Goal: Transaction & Acquisition: Purchase product/service

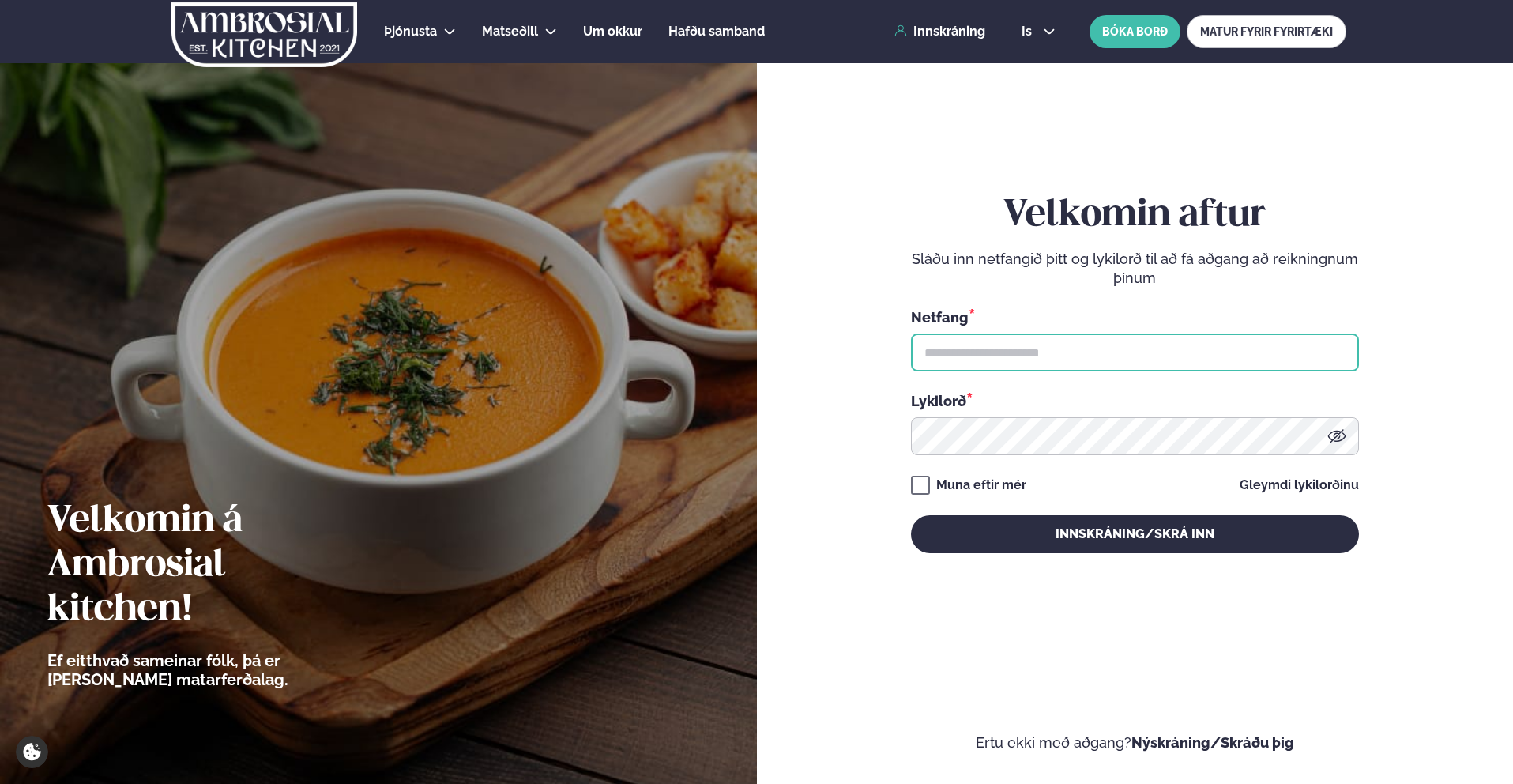
type input "**********"
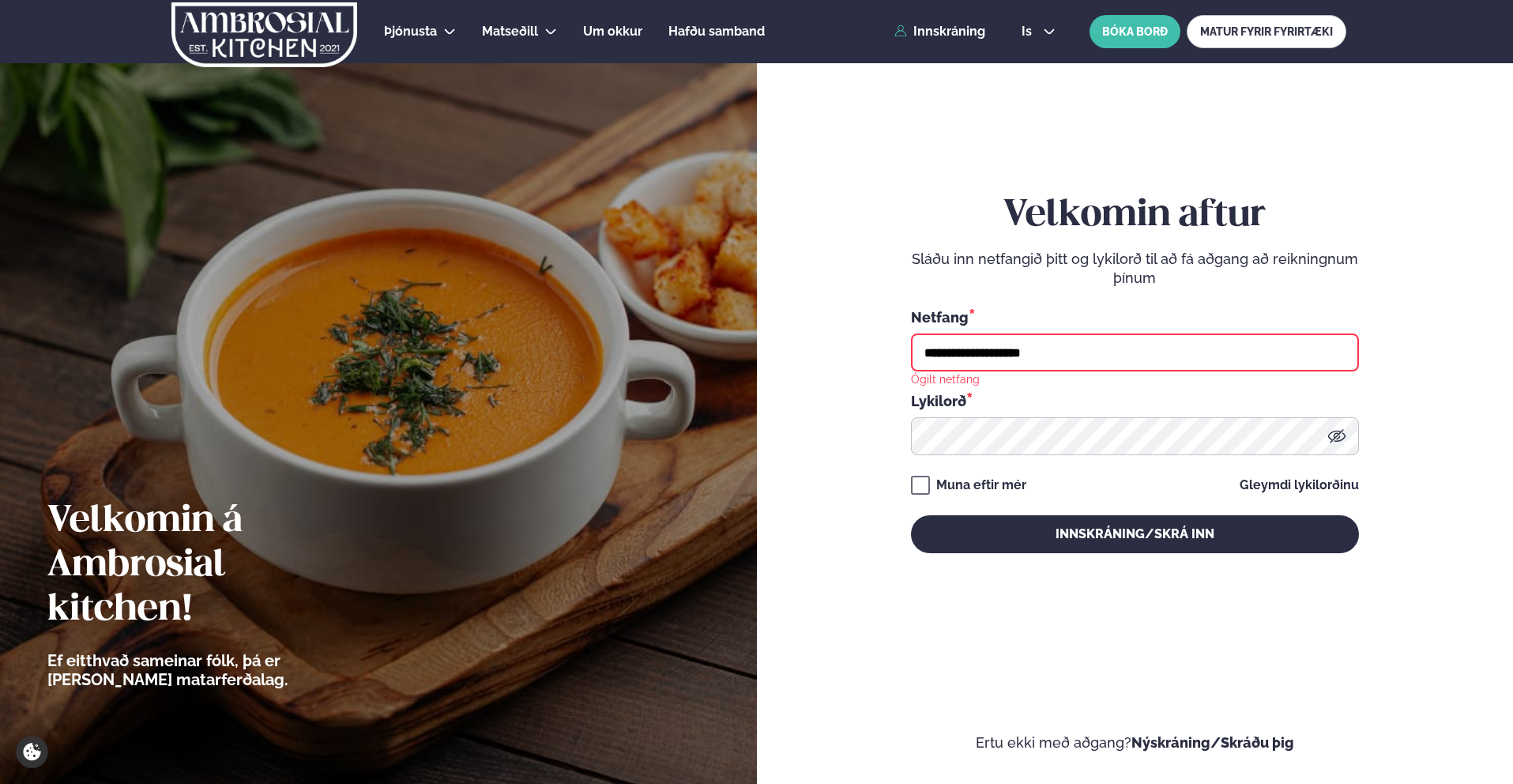
click at [1077, 351] on input "**********" at bounding box center [1134, 353] width 448 height 38
type input "**********"
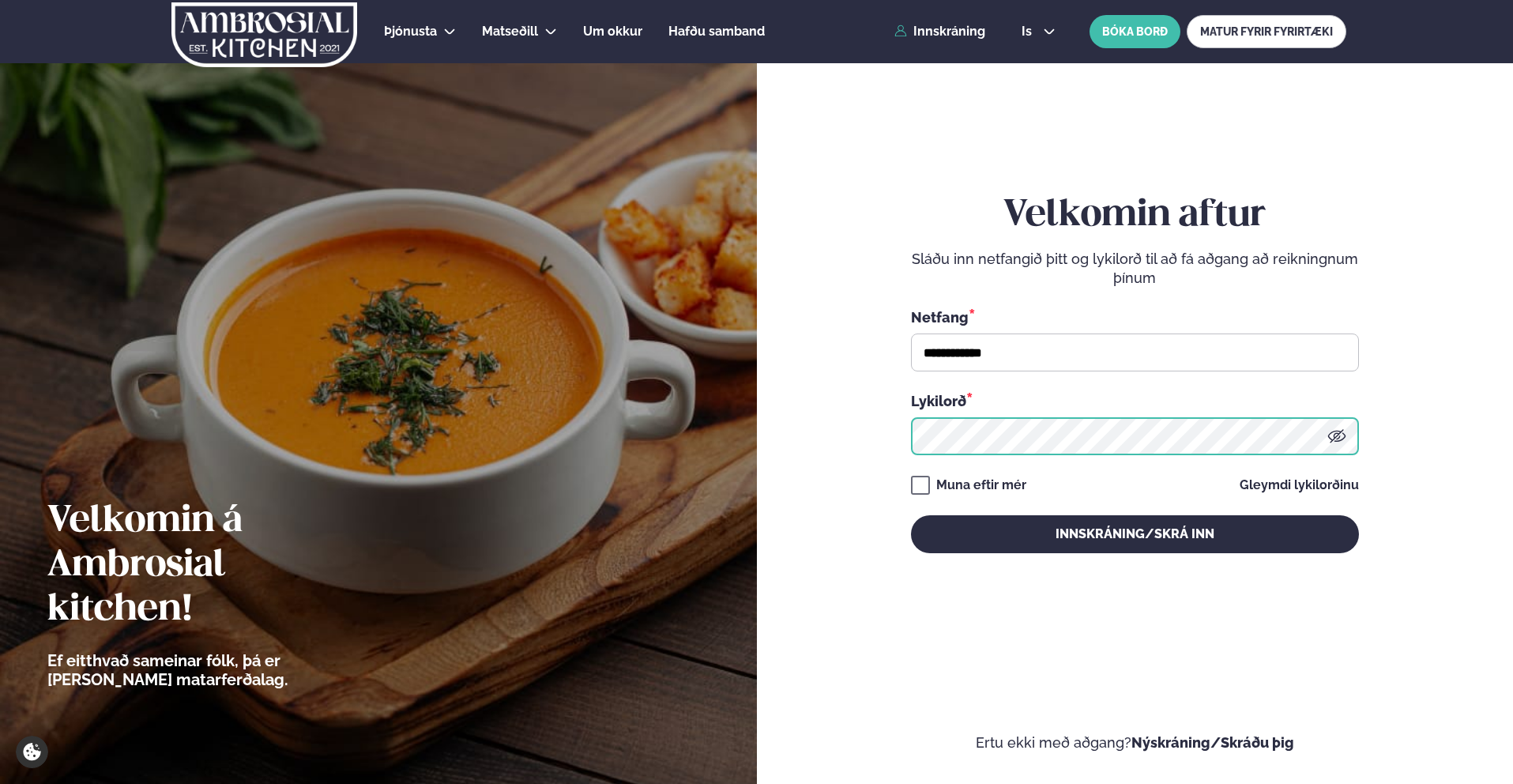
click at [911, 515] on button "Innskráning/Skrá inn" at bounding box center [1134, 534] width 448 height 38
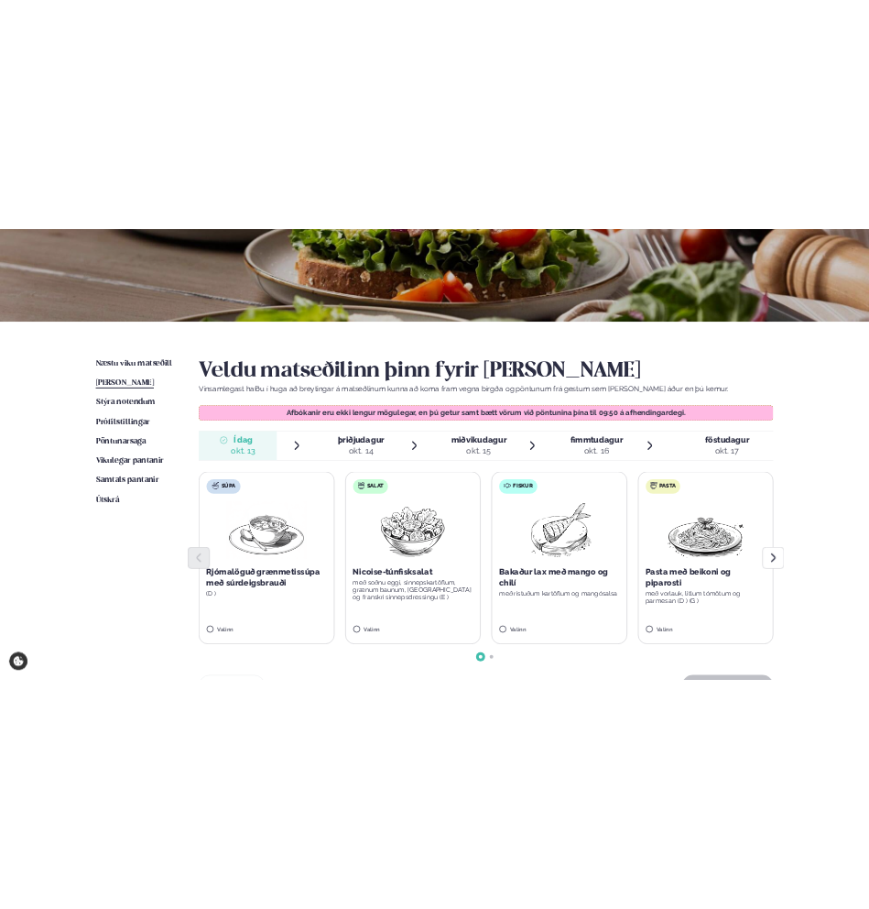
scroll to position [252, 0]
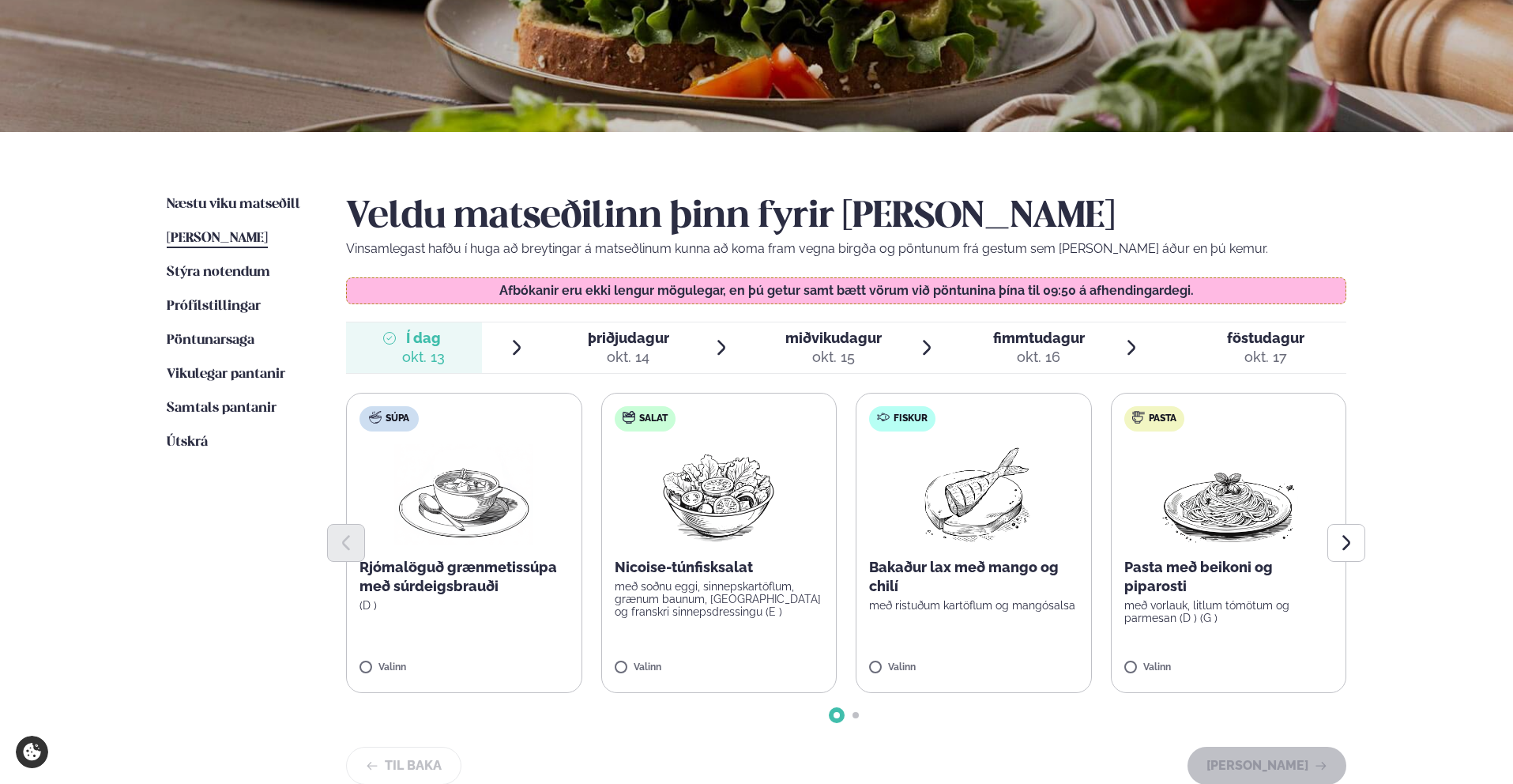
click at [600, 348] on div "okt. 14" at bounding box center [628, 357] width 81 height 19
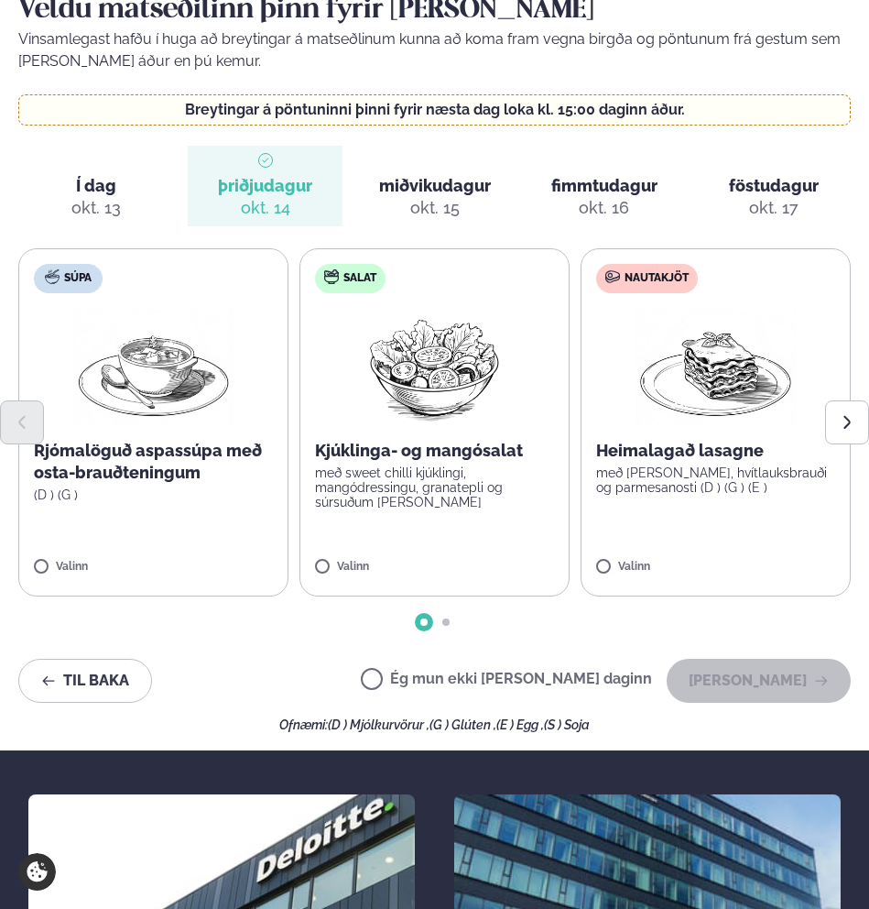
click at [332, 535] on label "Salat Kjúklinga- og mangósalat með sweet chilli kjúklingi, mangódressingu, gran…" at bounding box center [435, 422] width 270 height 348
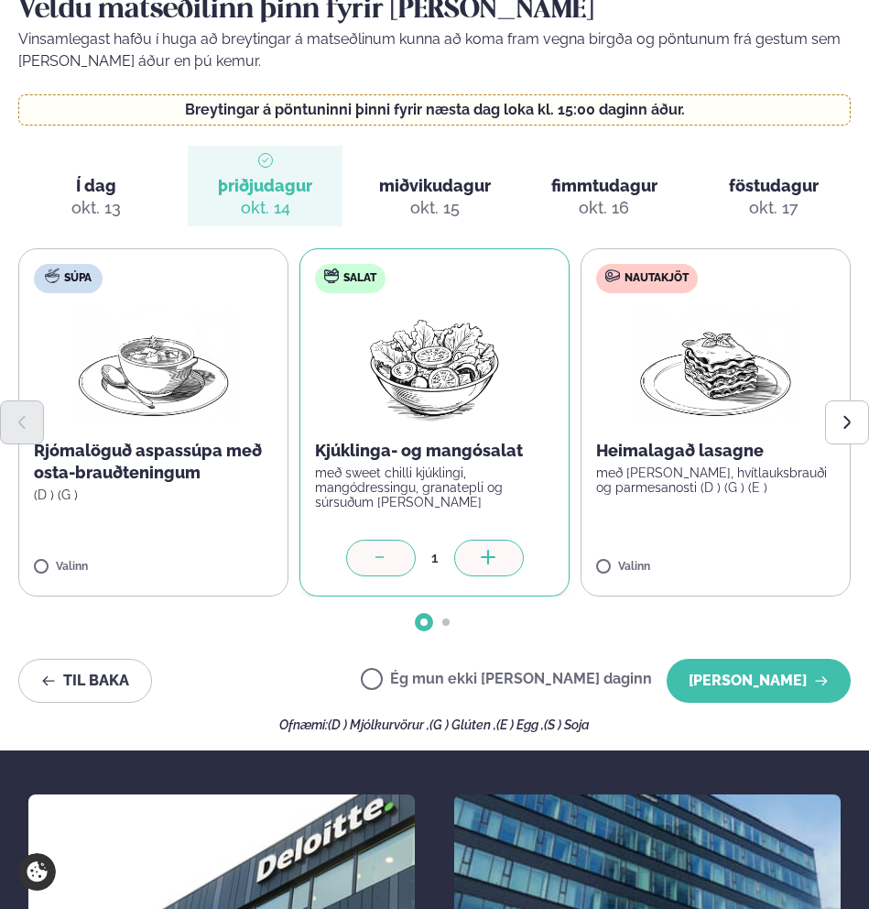
click at [474, 539] on div at bounding box center [489, 557] width 70 height 37
click at [706, 476] on label "Nautakjöt Heimalagað lasagne með basil pesto, hvítlauksbrauði og parmesanosti (…" at bounding box center [716, 422] width 270 height 348
click at [774, 550] on icon at bounding box center [770, 559] width 18 height 18
click at [776, 550] on icon at bounding box center [770, 559] width 18 height 18
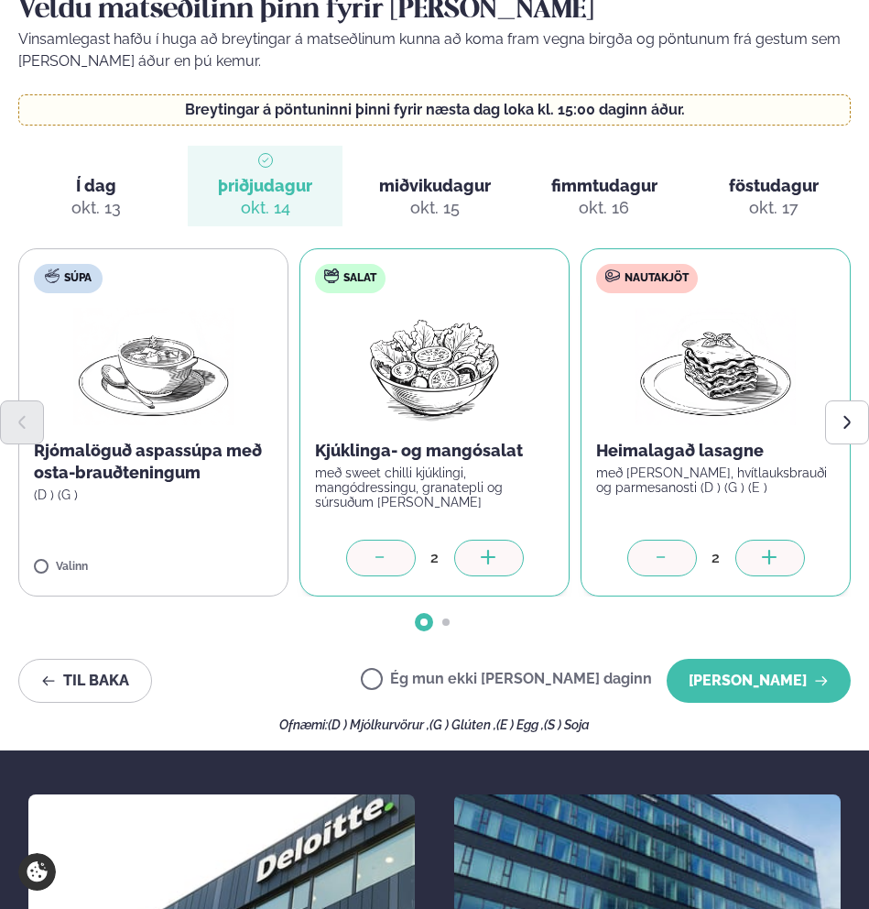
click at [775, 556] on icon at bounding box center [768, 557] width 15 height 2
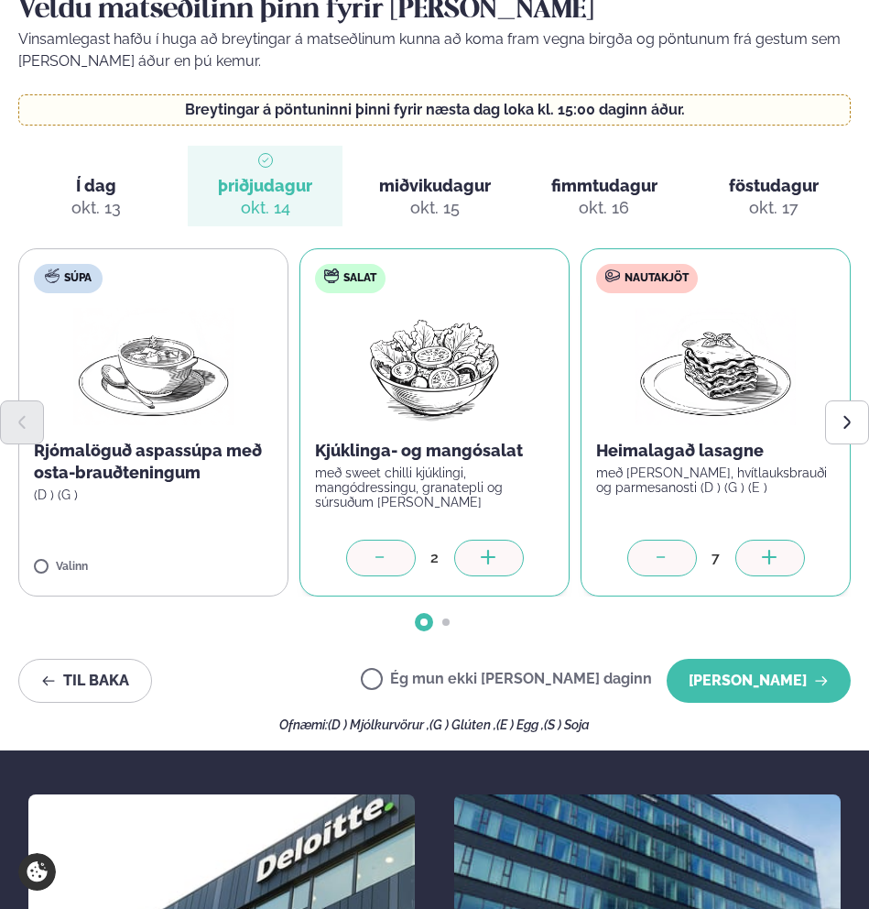
click at [775, 556] on icon at bounding box center [768, 557] width 15 height 2
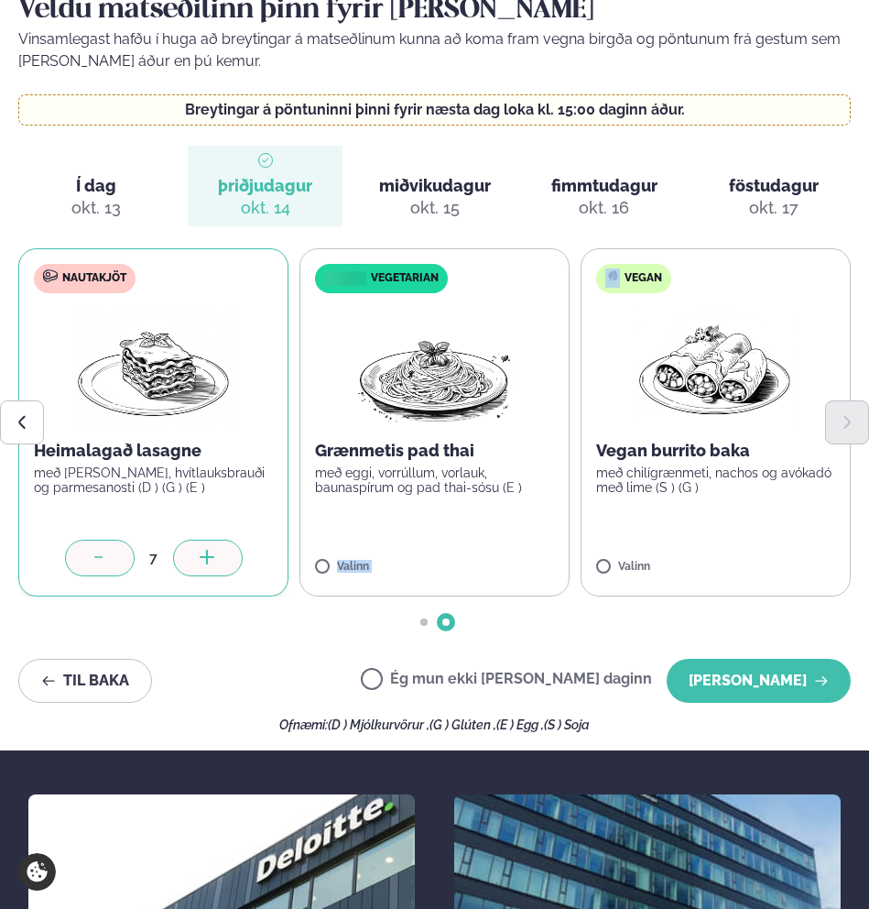
click at [220, 539] on div at bounding box center [208, 557] width 70 height 37
click at [690, 440] on p "Vegan burrito baka" at bounding box center [715, 451] width 239 height 22
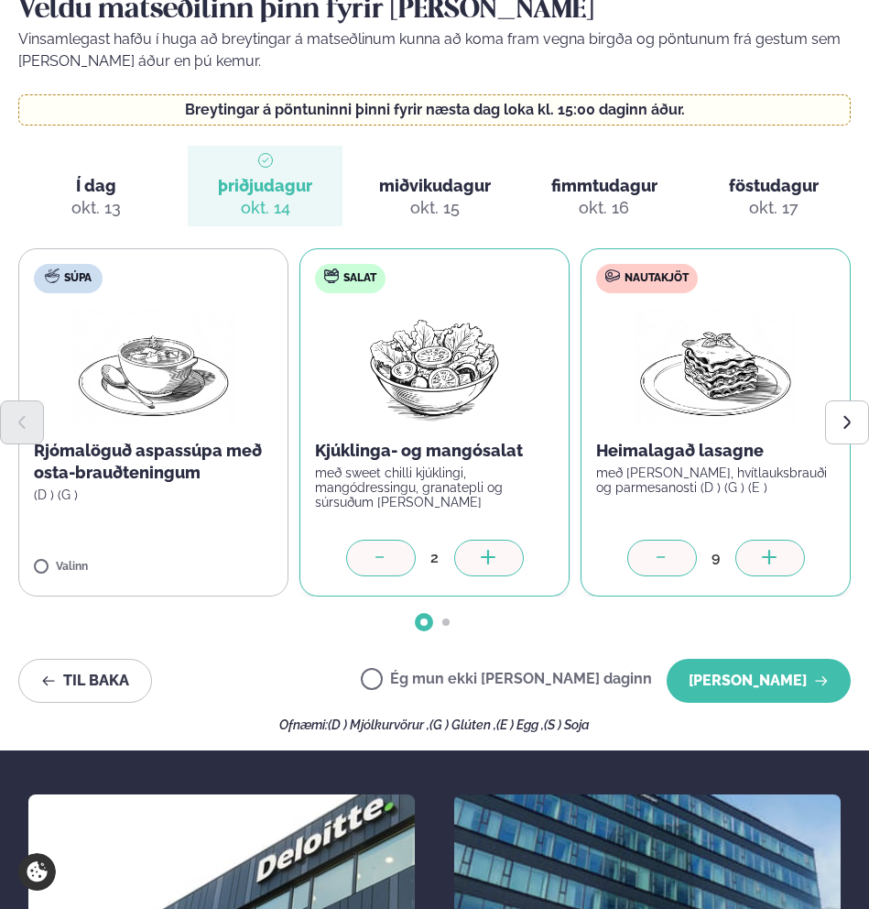
drag, startPoint x: 663, startPoint y: 590, endPoint x: 677, endPoint y: 588, distance: 13.9
click at [667, 590] on div "Súpa Rjómalöguð aspassúpa með osta-brauðteningum (D ) (G ) Valinn Salat Kjúklin…" at bounding box center [434, 436] width 833 height 377
click at [860, 400] on button "Next slide" at bounding box center [847, 422] width 44 height 44
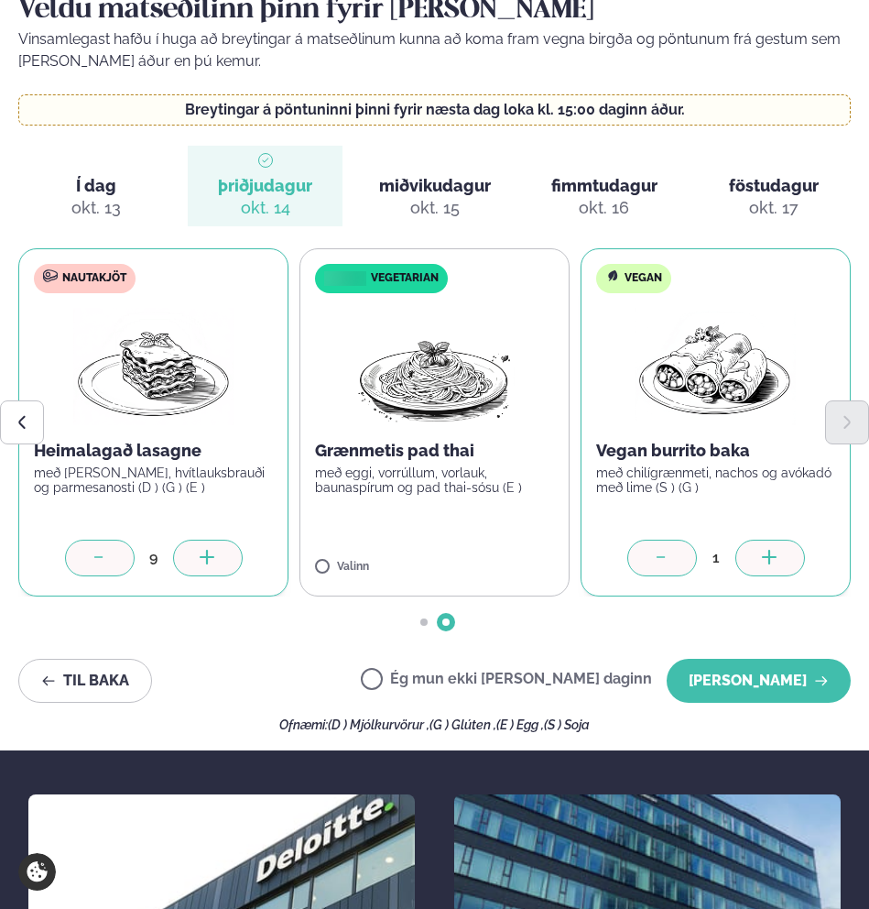
scroll to position [249, 0]
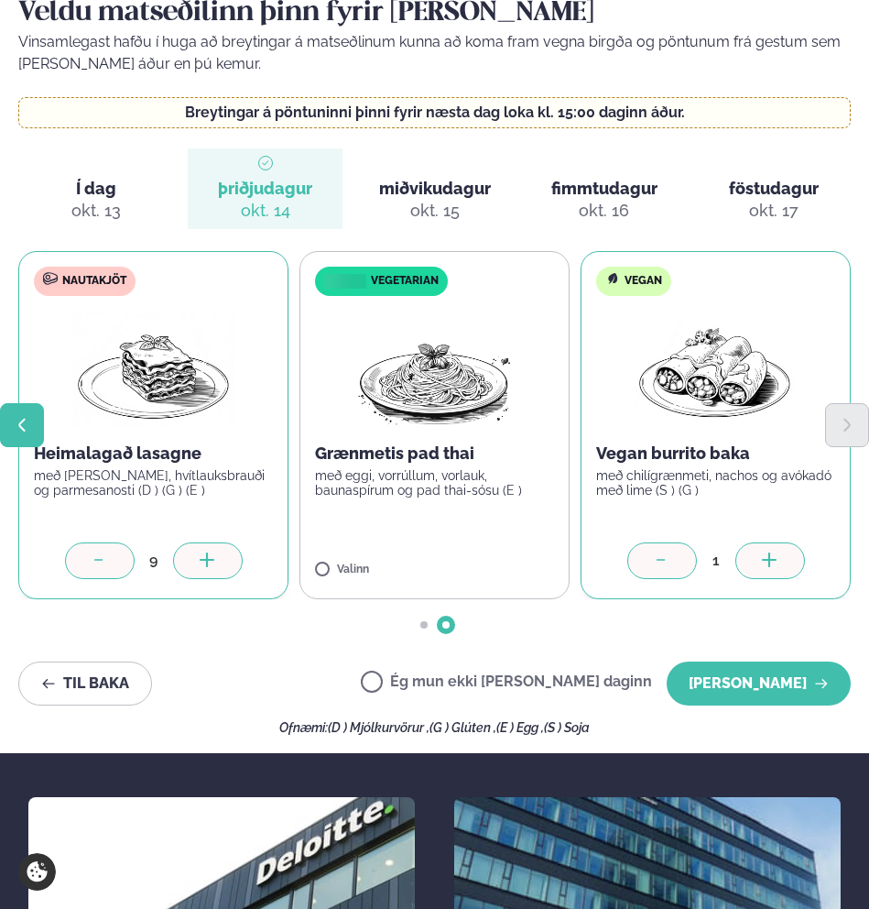
click at [17, 403] on button "Previous slide" at bounding box center [22, 425] width 44 height 44
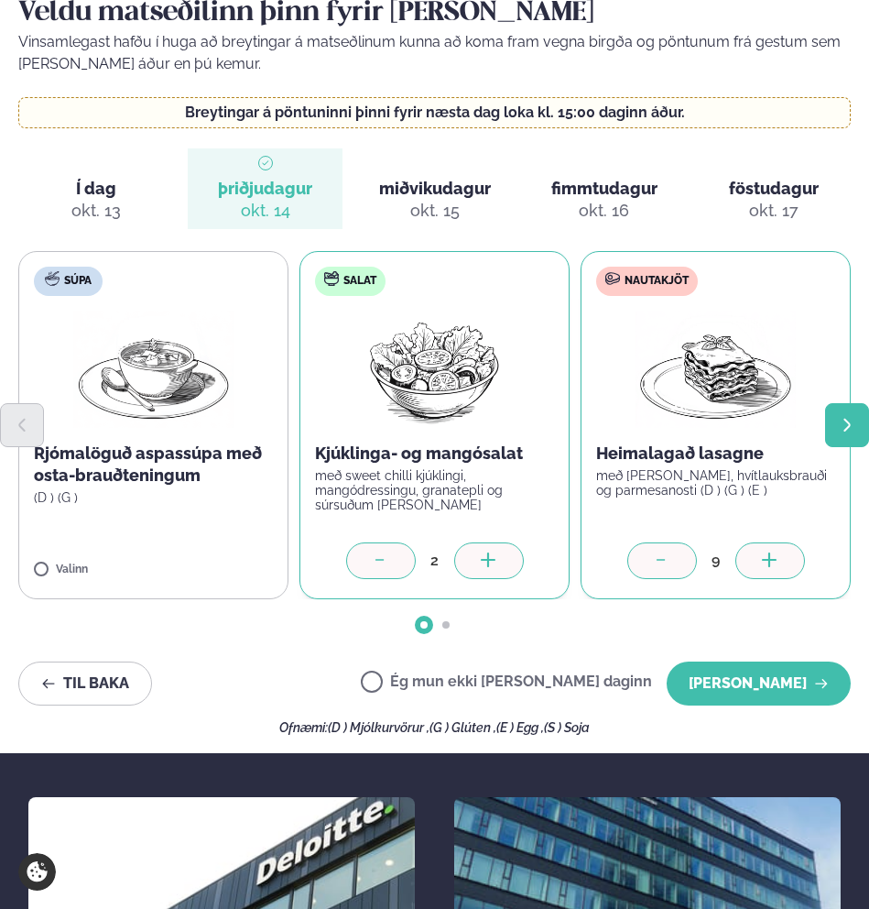
click at [863, 403] on button "Next slide" at bounding box center [847, 425] width 44 height 44
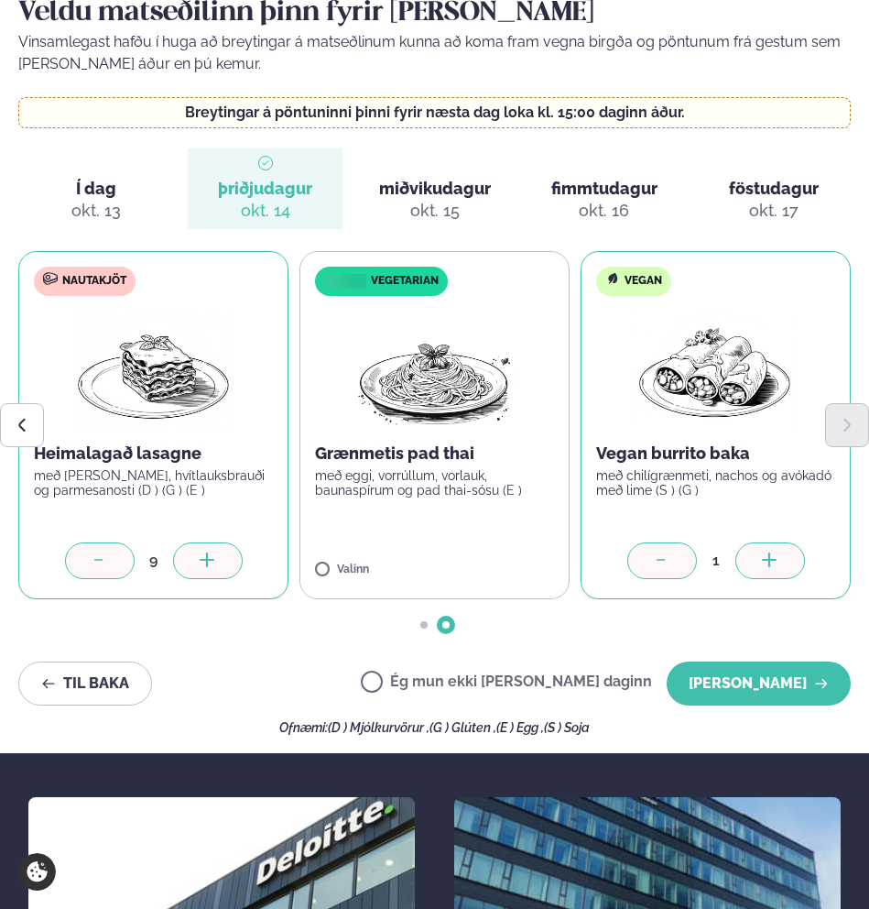
click at [608, 154] on span "fimmtudagur fim. okt. 16" at bounding box center [604, 188] width 155 height 81
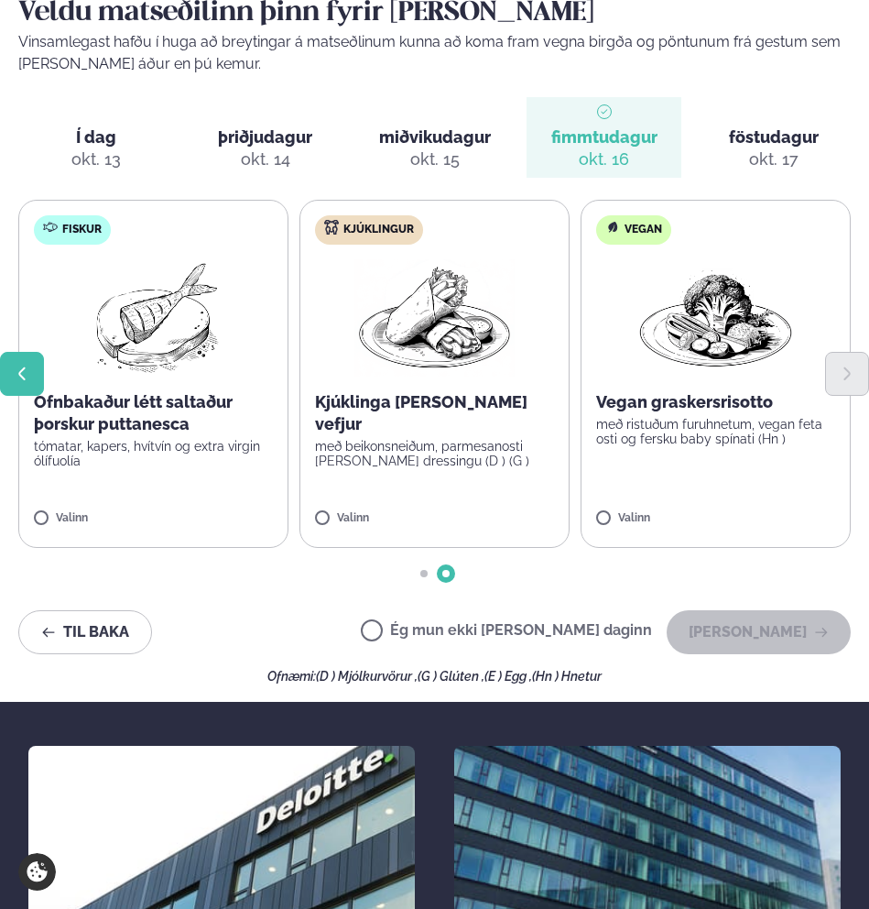
click at [12, 352] on button "Previous slide" at bounding box center [22, 374] width 44 height 44
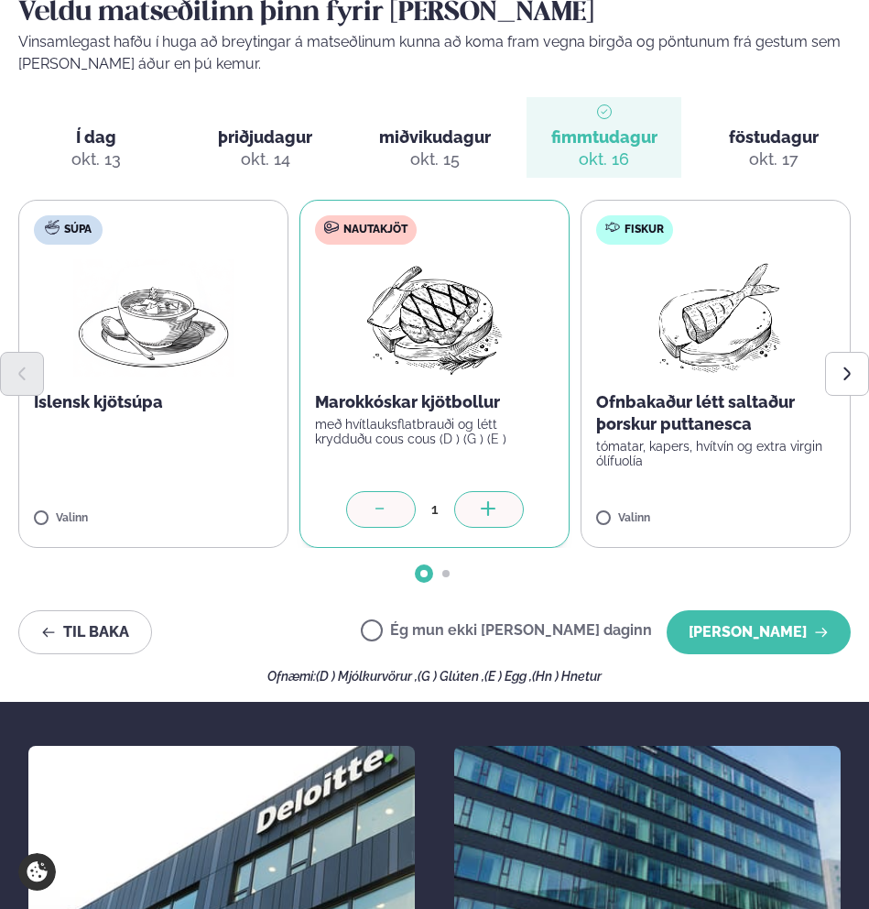
click at [495, 501] on icon at bounding box center [489, 510] width 18 height 18
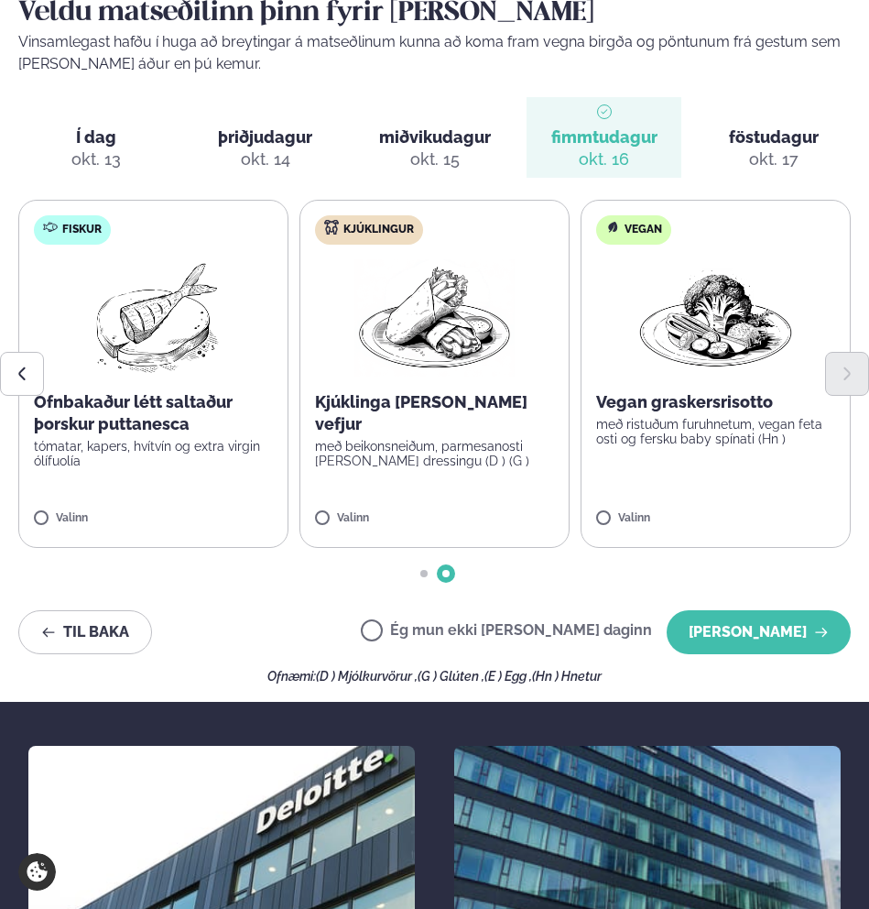
click at [32, 496] on label "Fiskur Ofnbakaður létt saltaður þorskur puttanesca tómatar, kapers, hvítvín og …" at bounding box center [153, 374] width 270 height 348
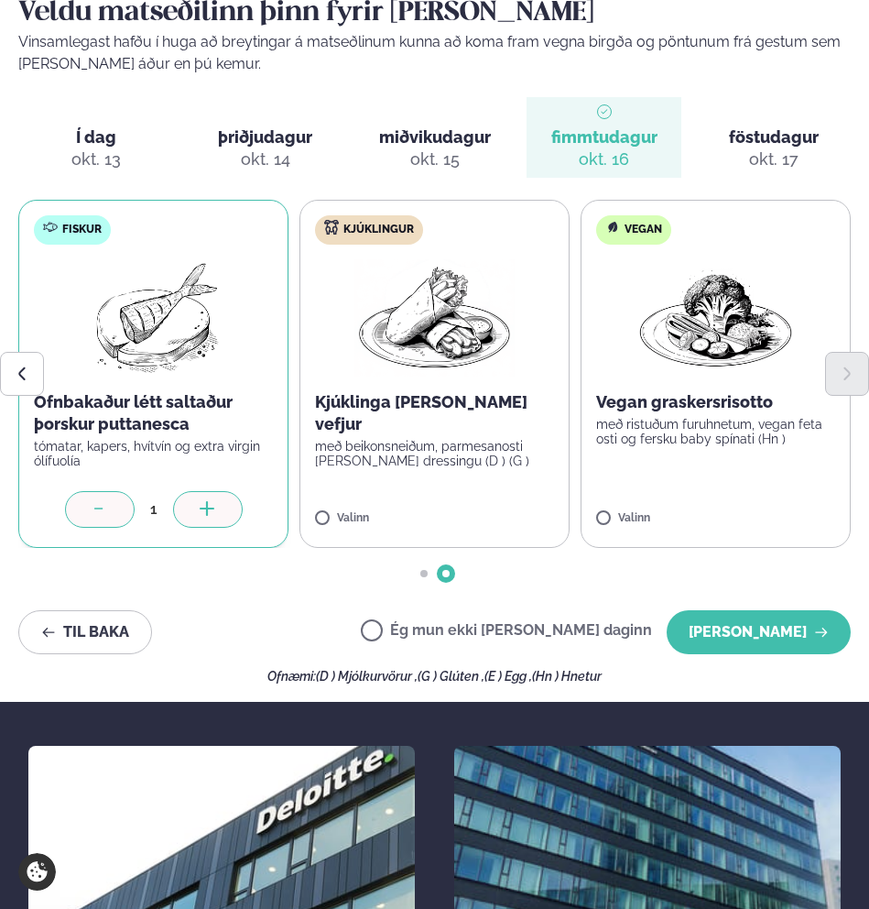
click at [183, 491] on div at bounding box center [208, 509] width 70 height 37
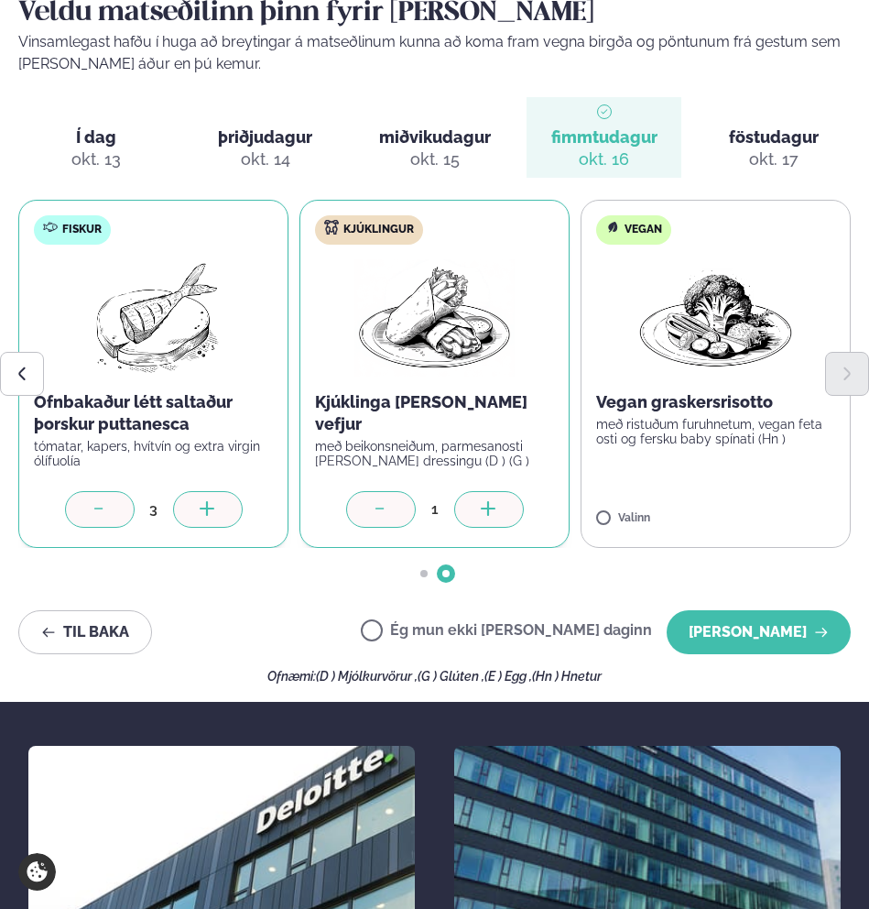
click at [459, 491] on div at bounding box center [489, 509] width 70 height 37
click at [460, 491] on div at bounding box center [489, 509] width 70 height 37
click at [459, 491] on div at bounding box center [489, 509] width 70 height 37
click at [496, 501] on icon at bounding box center [489, 510] width 18 height 18
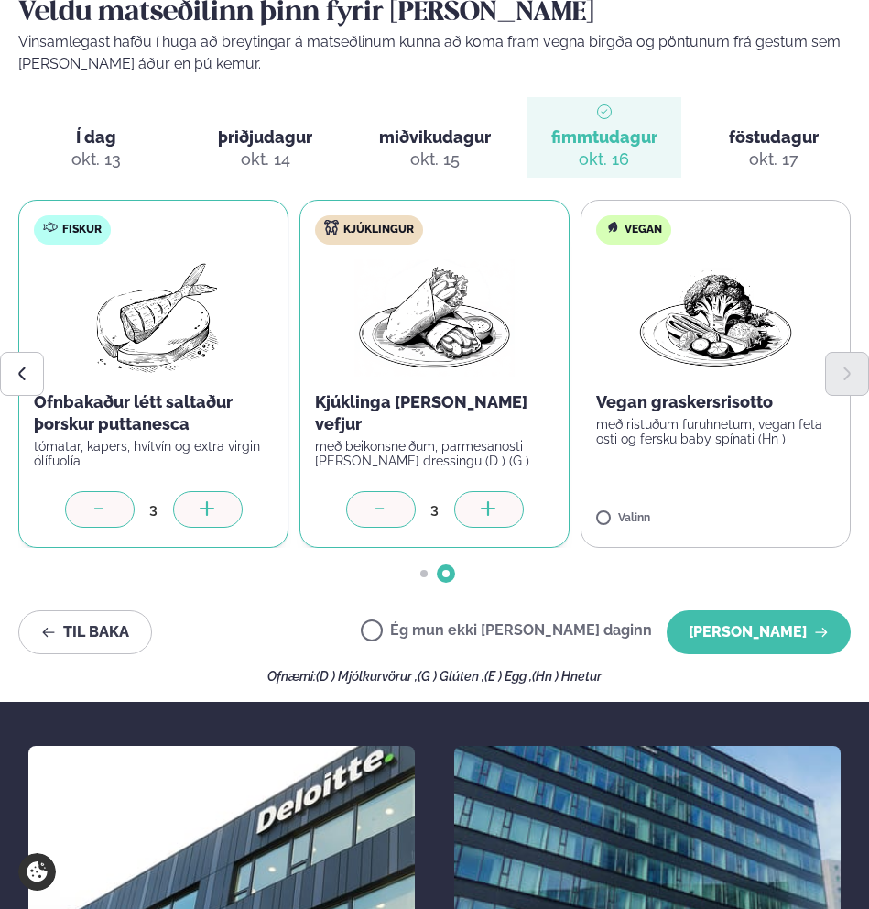
click at [496, 491] on div at bounding box center [489, 509] width 70 height 37
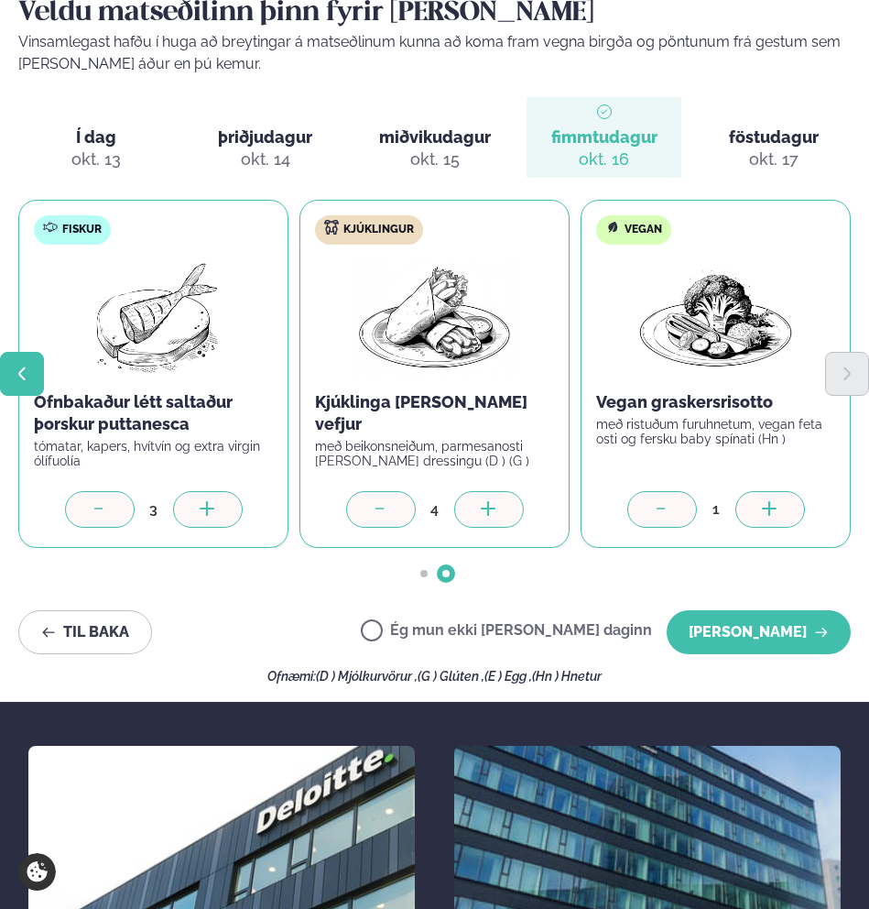
click at [26, 365] on icon "Previous slide" at bounding box center [22, 373] width 16 height 16
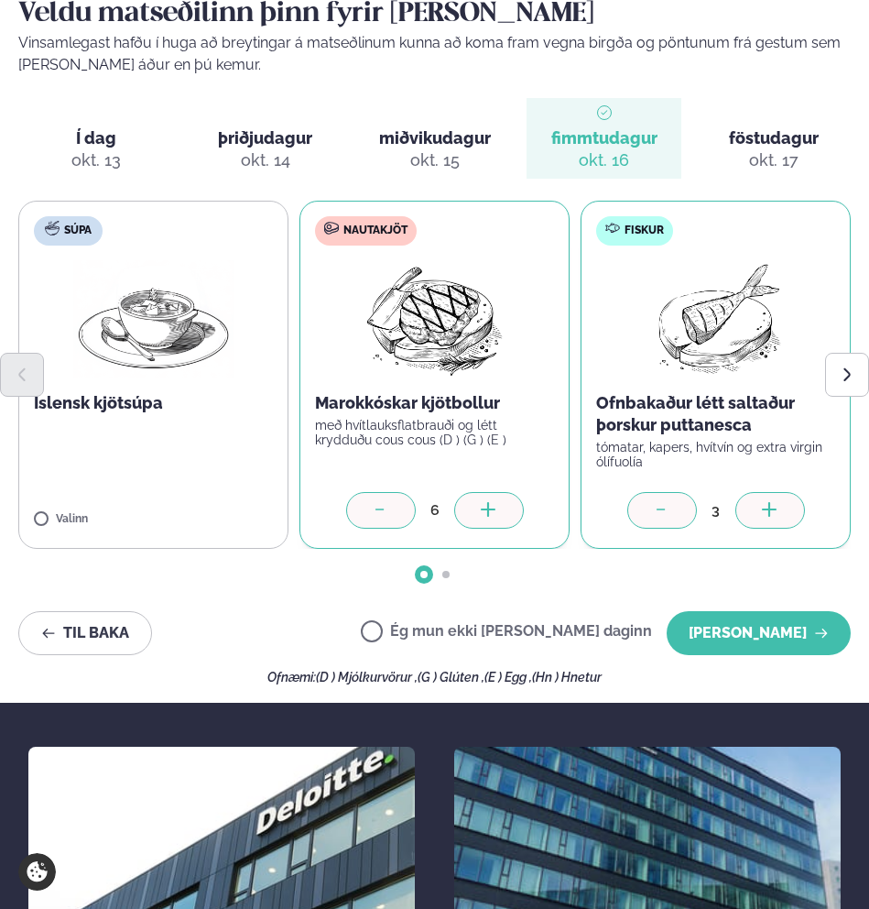
scroll to position [299, 0]
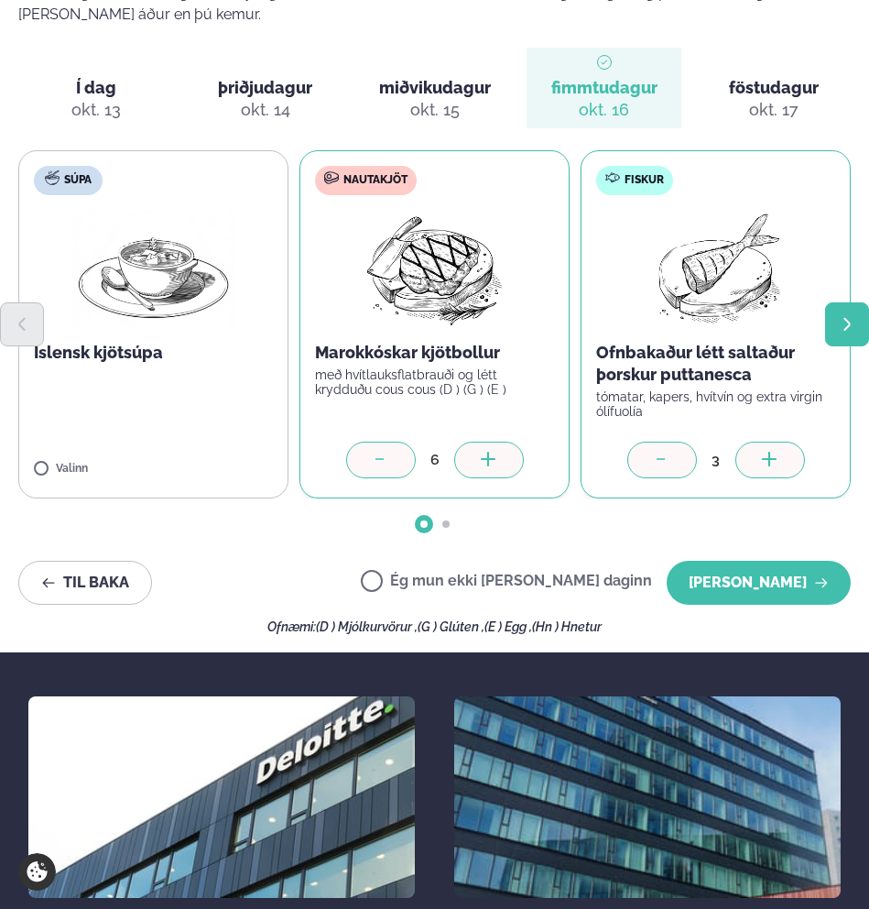
click at [837, 303] on button "Next slide" at bounding box center [847, 324] width 44 height 44
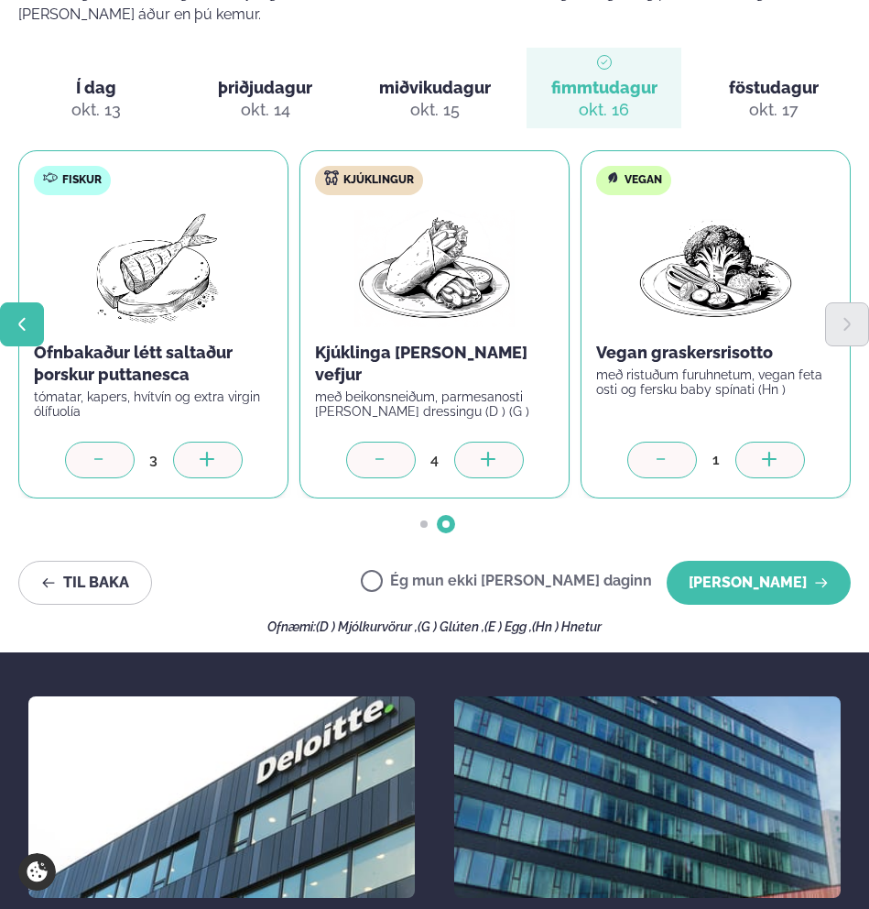
click at [28, 316] on icon "Previous slide" at bounding box center [22, 324] width 16 height 16
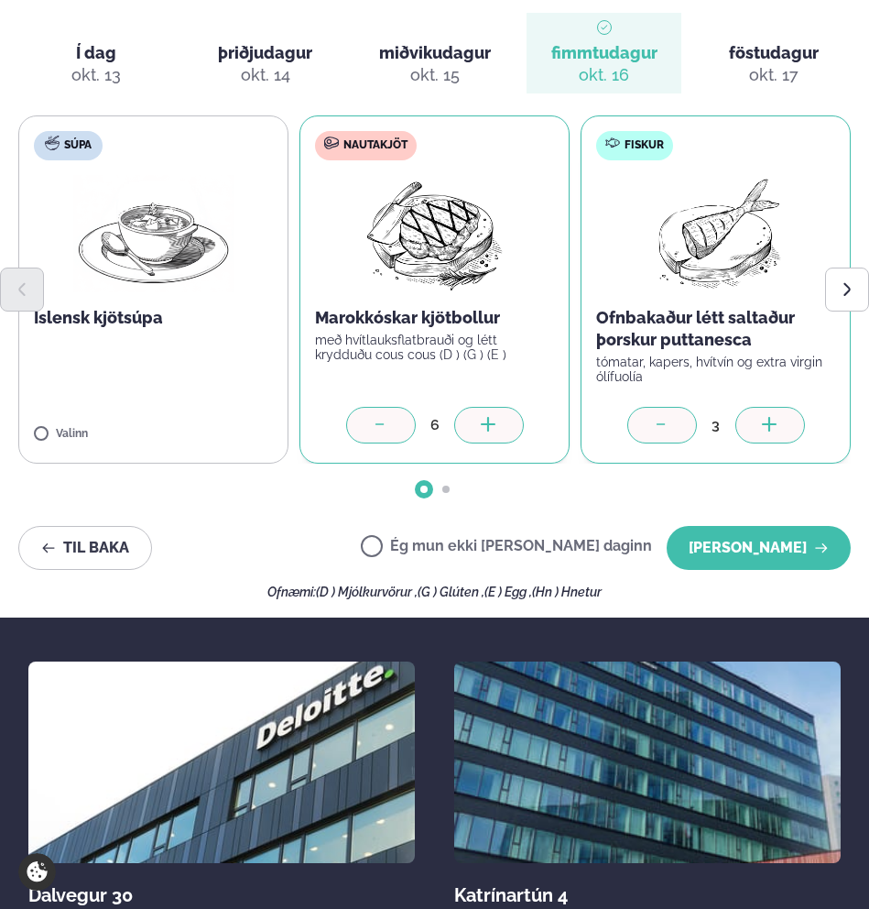
scroll to position [330, 0]
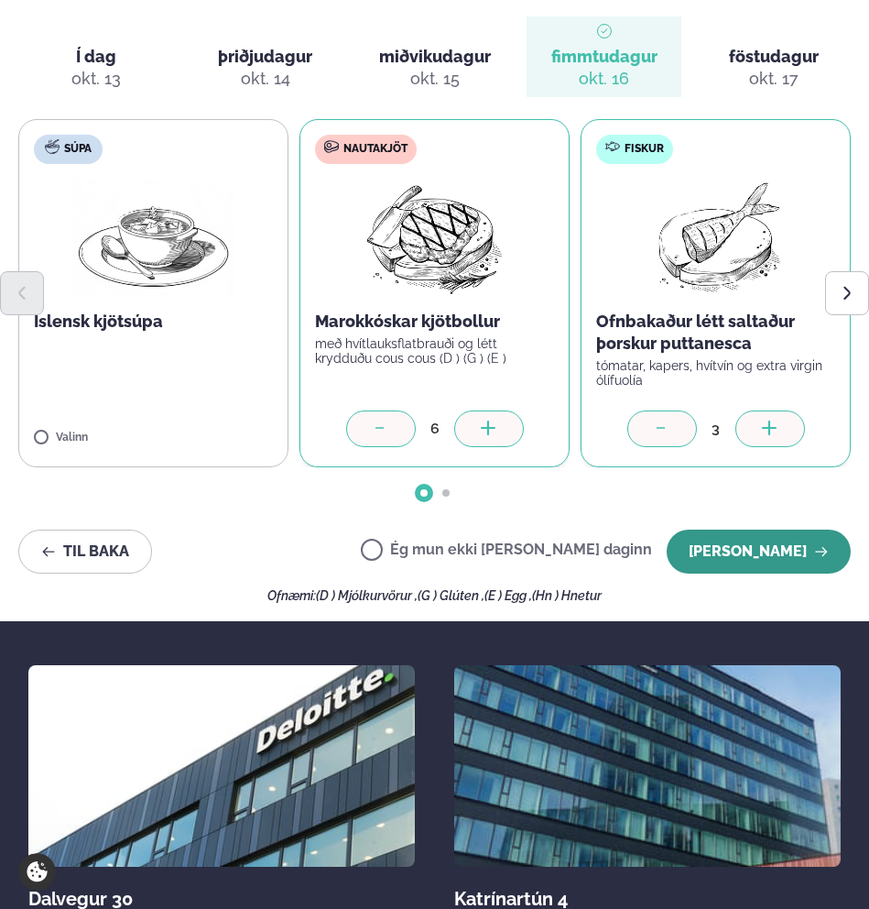
click at [759, 529] on button "[PERSON_NAME]" at bounding box center [759, 551] width 184 height 44
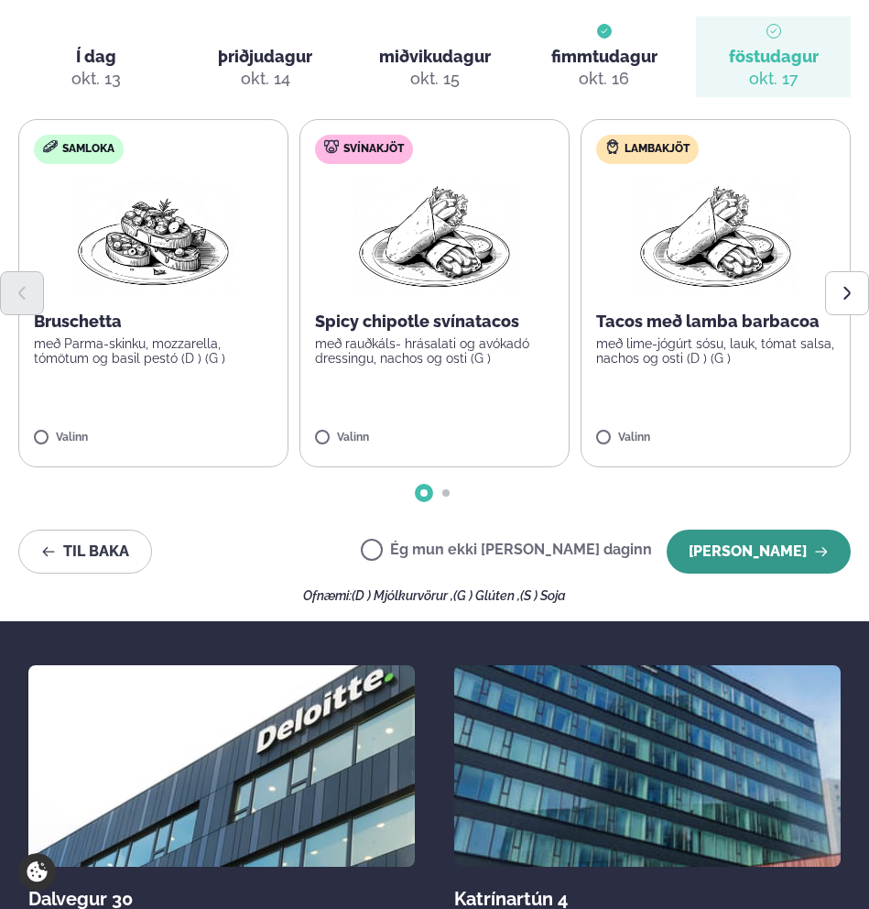
click at [818, 537] on button "[PERSON_NAME]" at bounding box center [759, 551] width 184 height 44
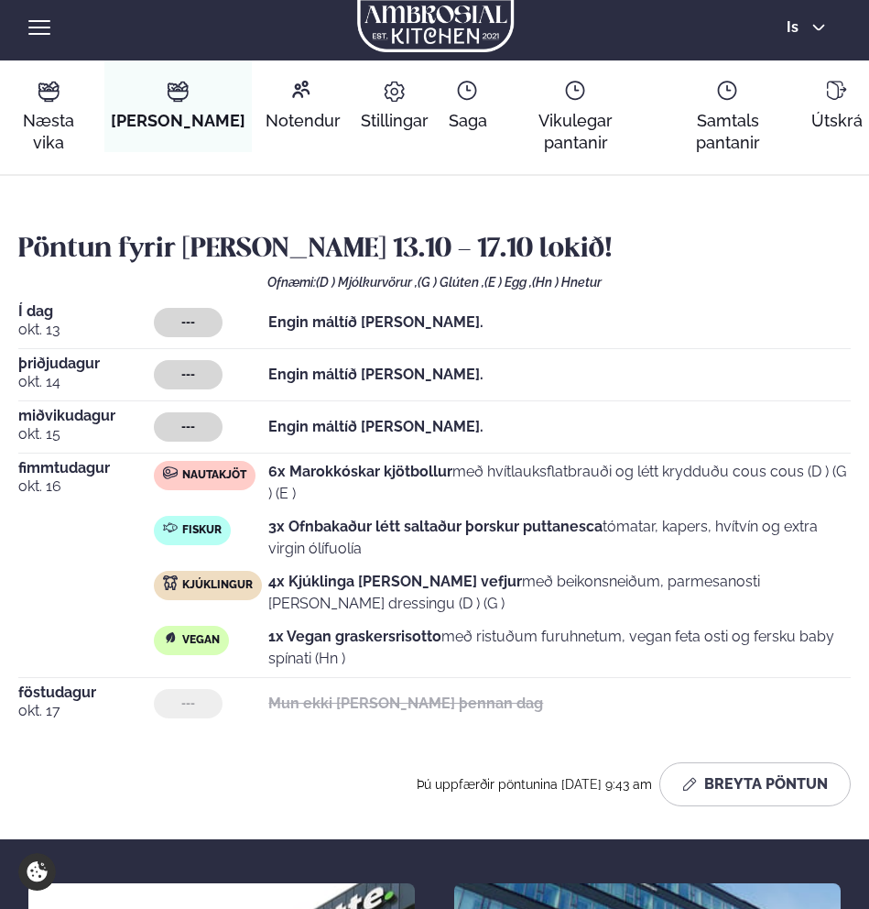
scroll to position [0, 0]
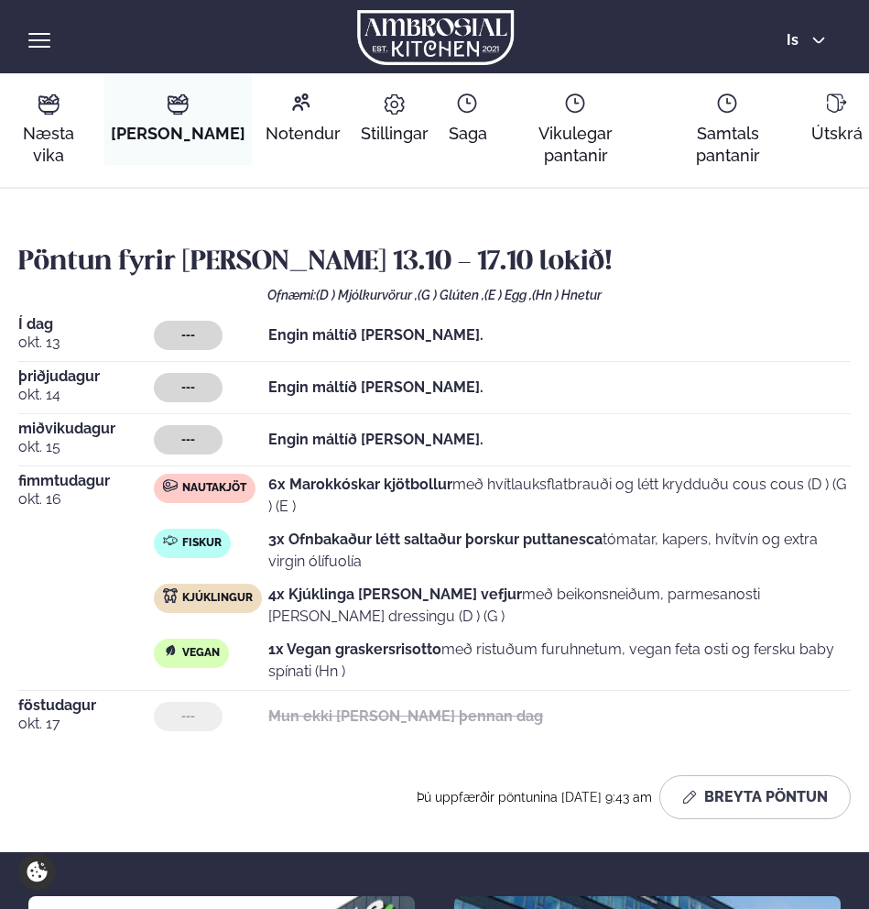
click at [271, 373] on div "Engin máltíð [PERSON_NAME]." at bounding box center [375, 387] width 215 height 29
click at [836, 748] on div "Pöntun fyrir [PERSON_NAME] 13.10 - 17.10 lokið! Ofnæmi: (D ) Mjólkurvörur , (G …" at bounding box center [434, 531] width 833 height 575
click at [790, 775] on button "Breyta Pöntun" at bounding box center [754, 797] width 191 height 44
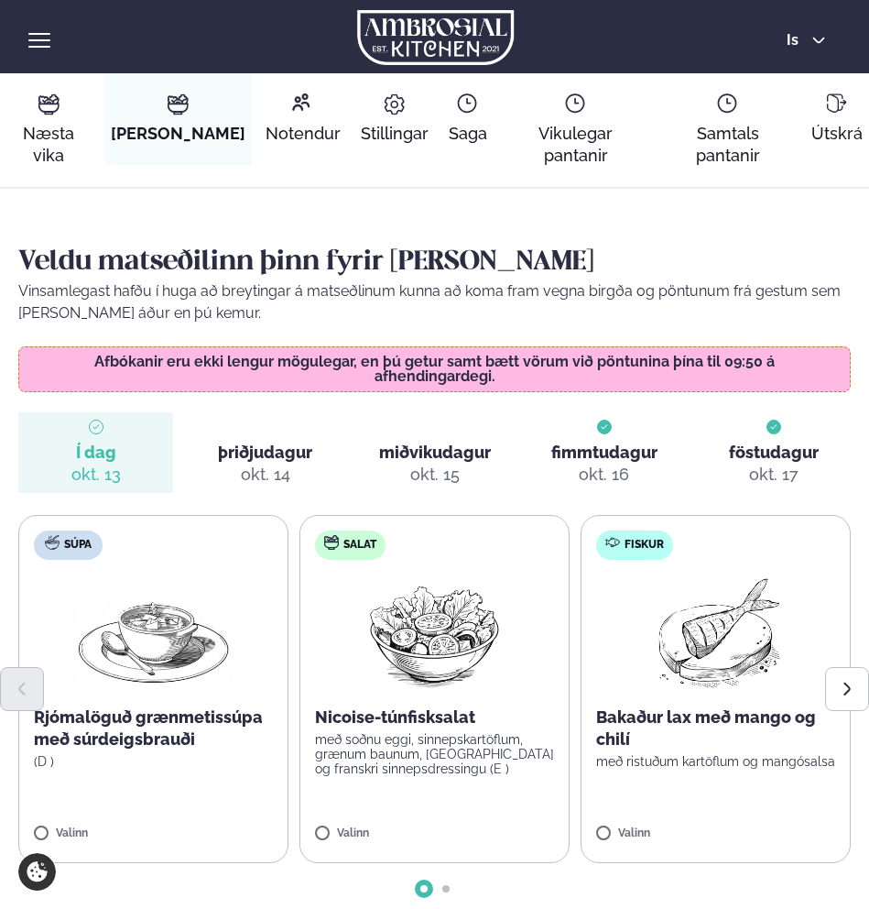
click at [237, 441] on div "þriðjudagur þri. okt. 14" at bounding box center [265, 463] width 94 height 44
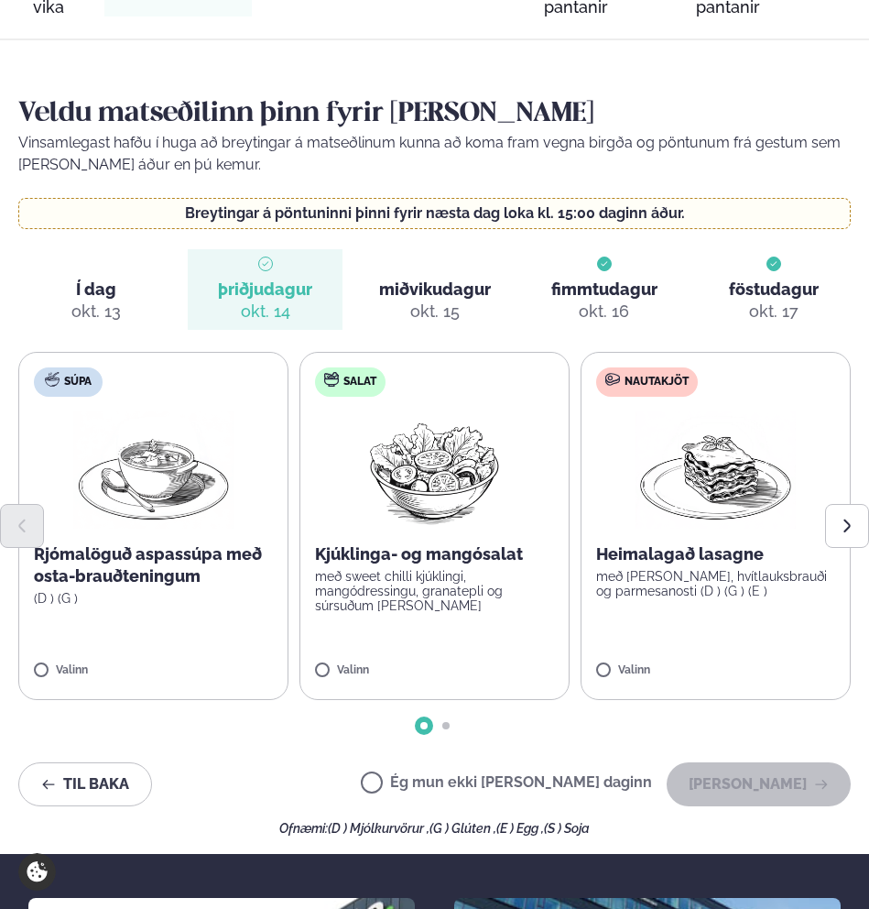
scroll to position [152, 0]
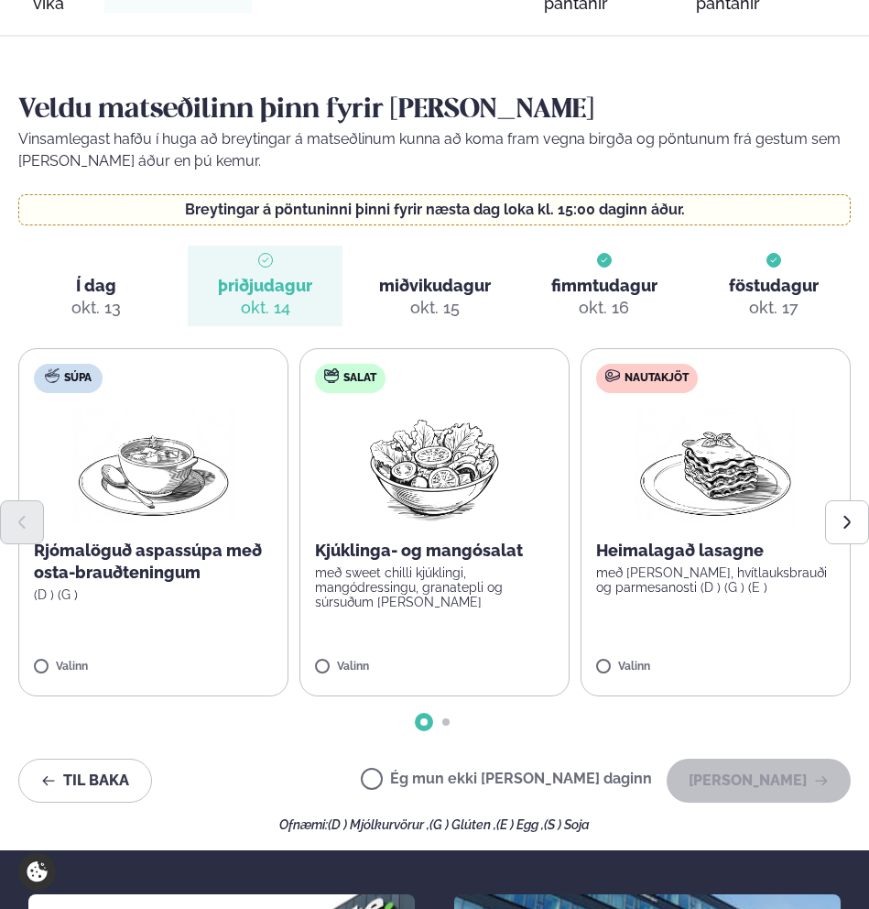
click at [329, 635] on label "Salat Kjúklinga- og mangósalat með sweet chilli kjúklingi, mangódressingu, gran…" at bounding box center [435, 522] width 270 height 348
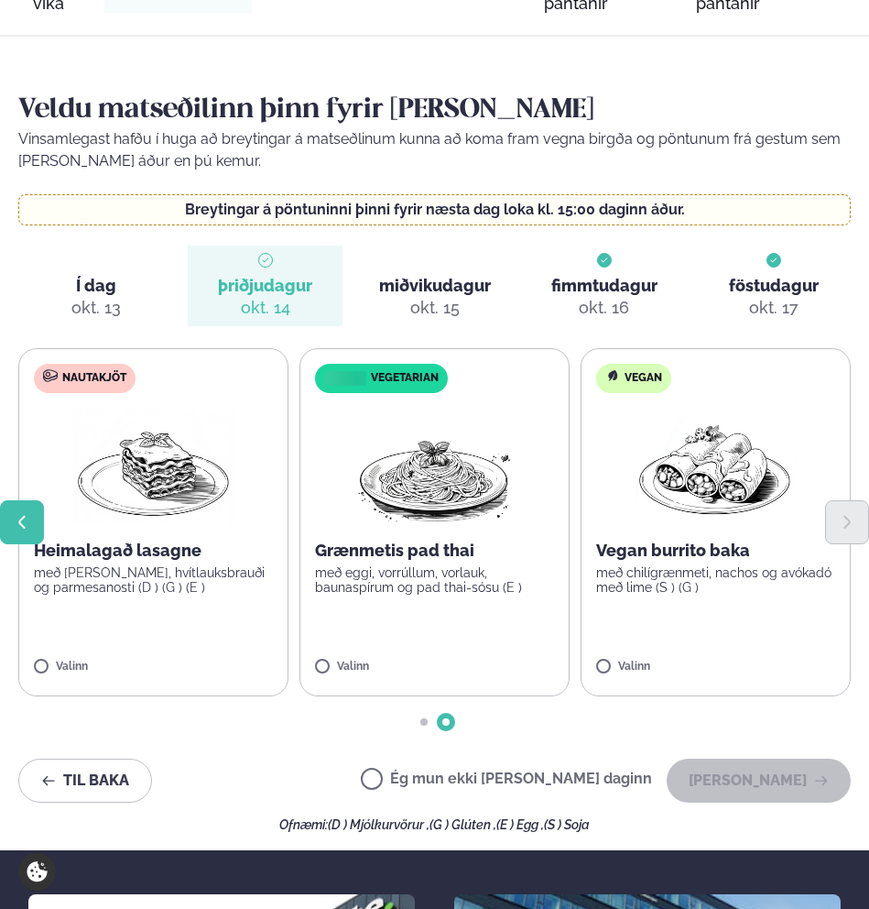
click at [21, 500] on button "Previous slide" at bounding box center [22, 522] width 44 height 44
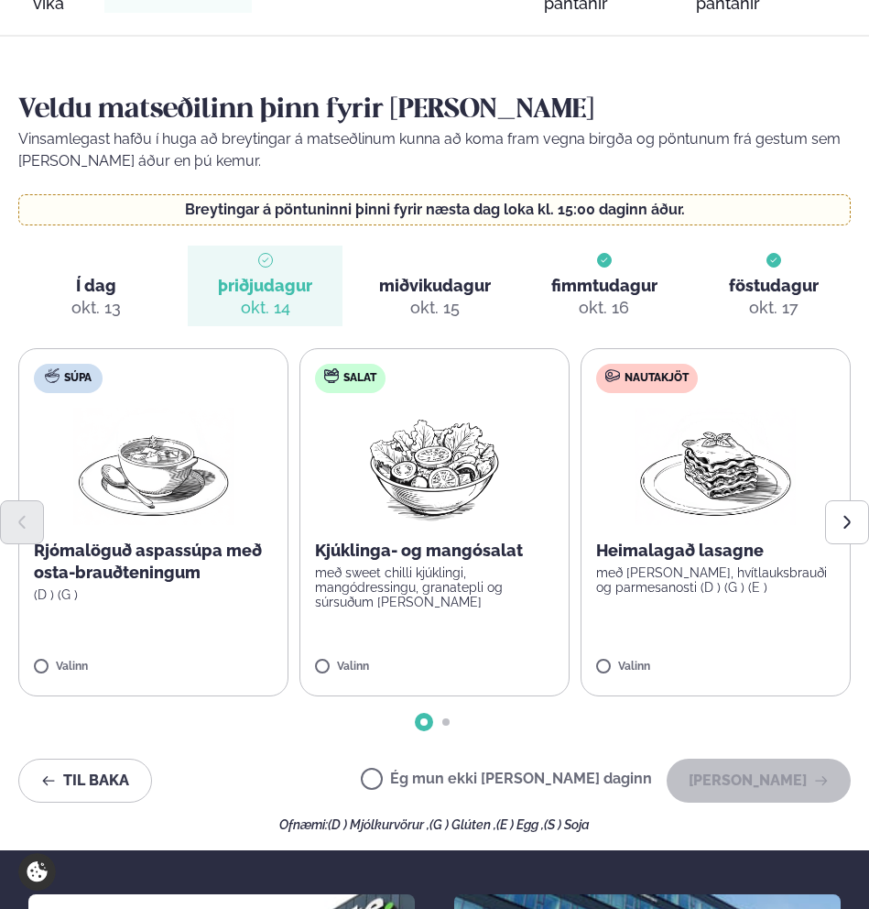
click at [375, 616] on label "Salat Kjúklinga- og mangósalat með sweet chilli kjúklingi, mangódressingu, gran…" at bounding box center [435, 522] width 270 height 348
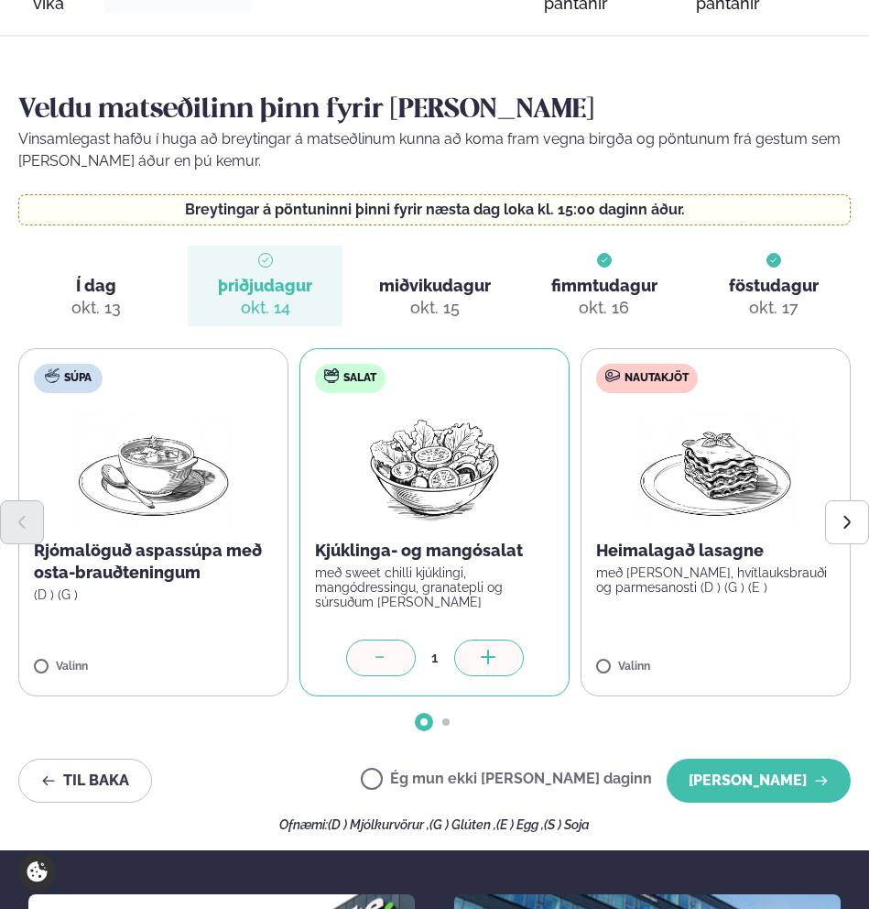
click at [483, 649] on icon at bounding box center [489, 658] width 18 height 18
click at [651, 619] on label "Nautakjöt Heimalagað lasagne með basil pesto, hvítlauksbrauði og parmesanosti (…" at bounding box center [716, 522] width 270 height 348
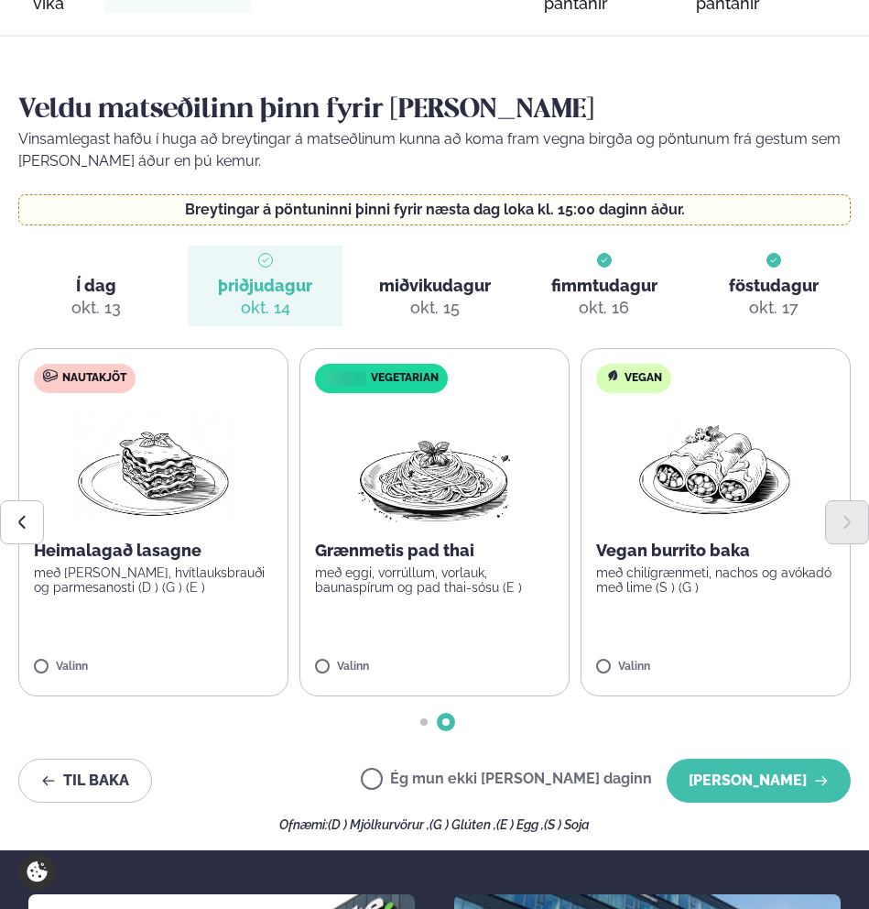
click at [170, 589] on label "Nautakjöt Heimalagað lasagne með basil pesto, hvítlauksbrauði og parmesanosti (…" at bounding box center [153, 522] width 270 height 348
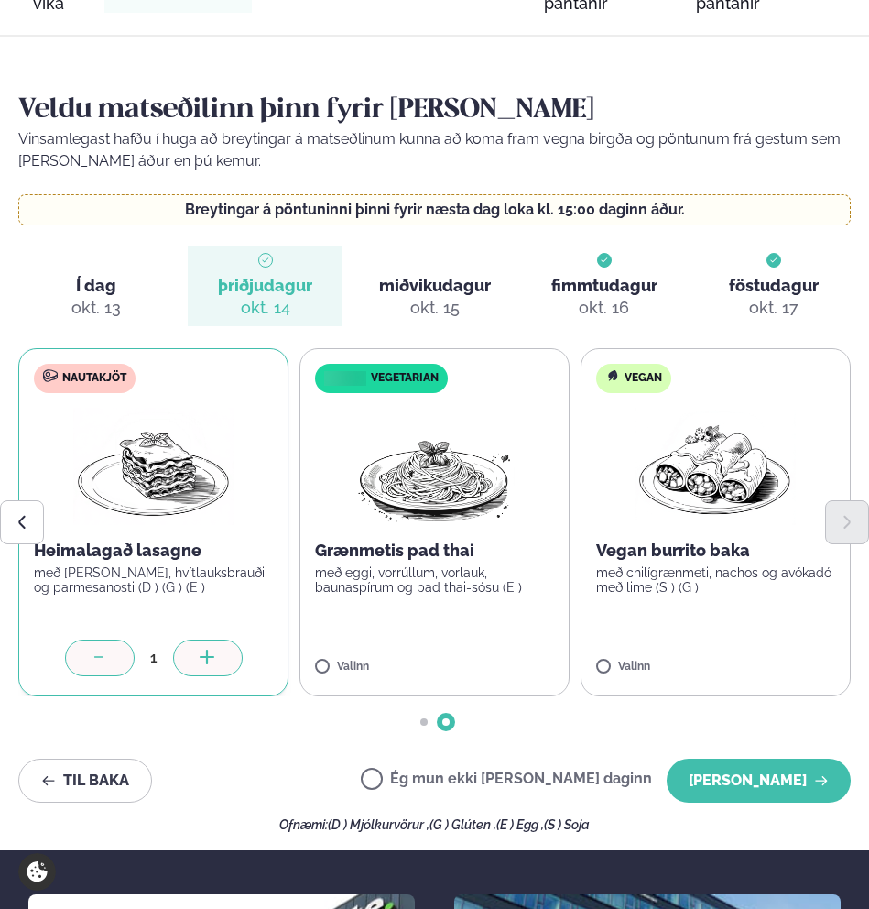
click at [225, 639] on div at bounding box center [208, 657] width 70 height 37
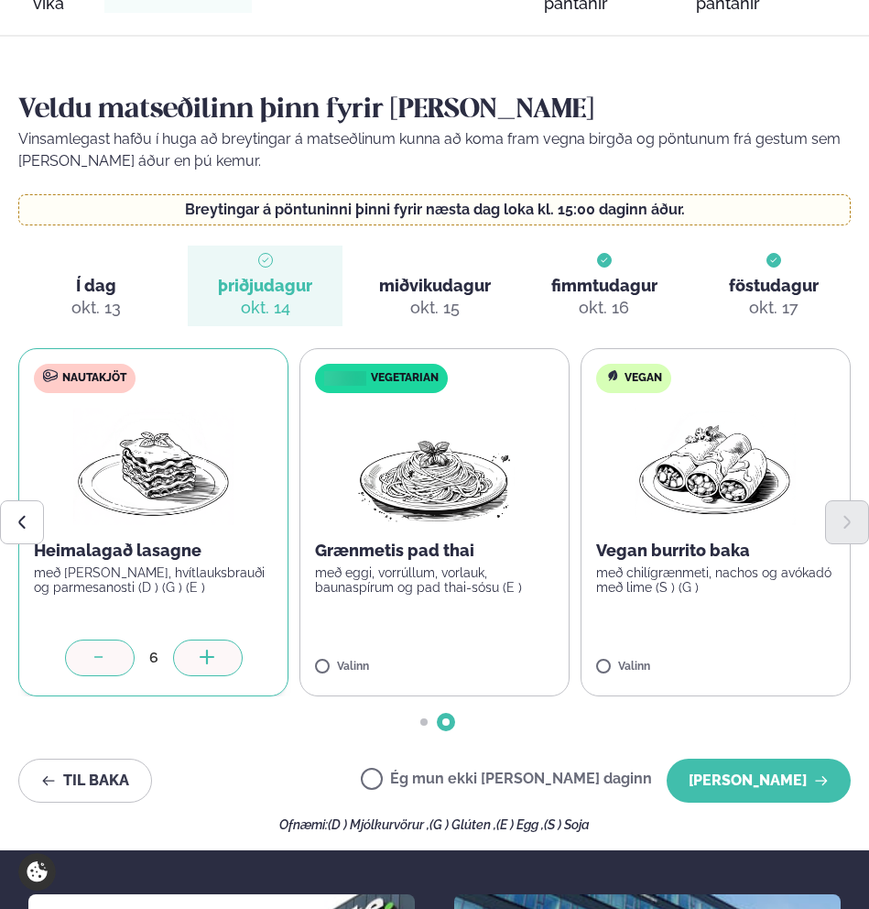
click at [225, 639] on div at bounding box center [208, 657] width 70 height 37
click at [221, 639] on div at bounding box center [208, 657] width 70 height 37
click at [690, 601] on label "Vegan Vegan burrito baka með chilígrænmeti, nachos og avókadó með lime (S ) (G …" at bounding box center [716, 522] width 270 height 348
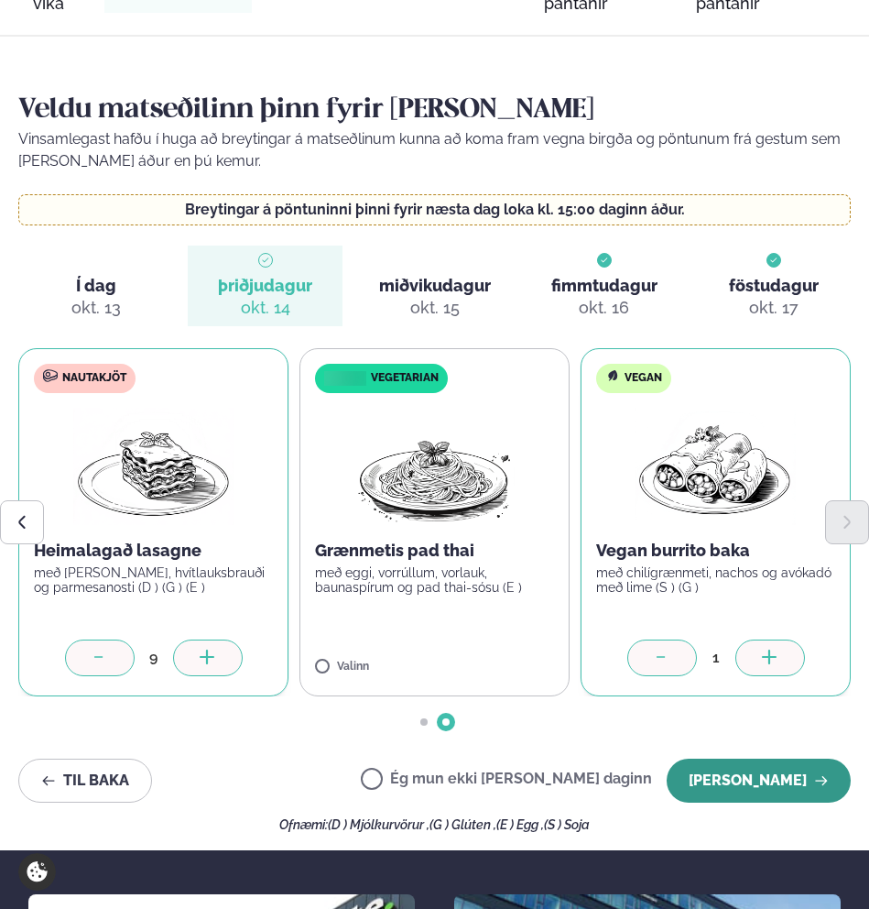
click at [772, 758] on button "[PERSON_NAME]" at bounding box center [759, 780] width 184 height 44
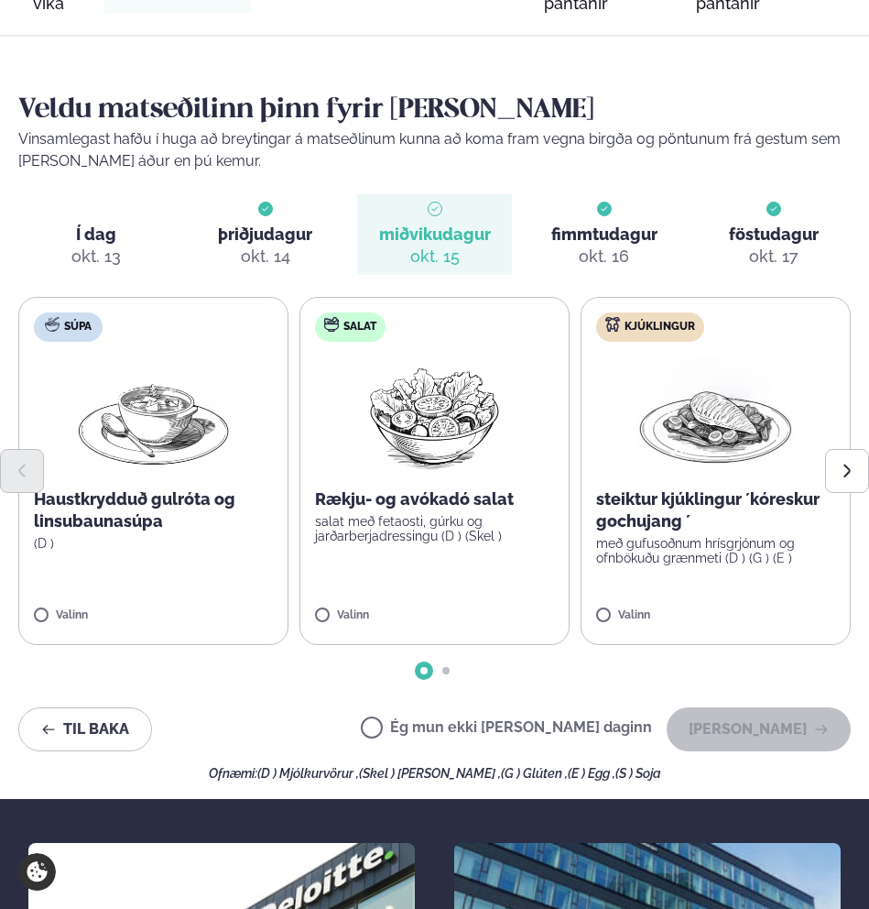
drag, startPoint x: 441, startPoint y: 704, endPoint x: 458, endPoint y: 703, distance: 16.6
click at [442, 720] on label "Ég mun ekki [PERSON_NAME] daginn" at bounding box center [506, 729] width 291 height 19
click at [750, 707] on button "[PERSON_NAME]" at bounding box center [759, 729] width 184 height 44
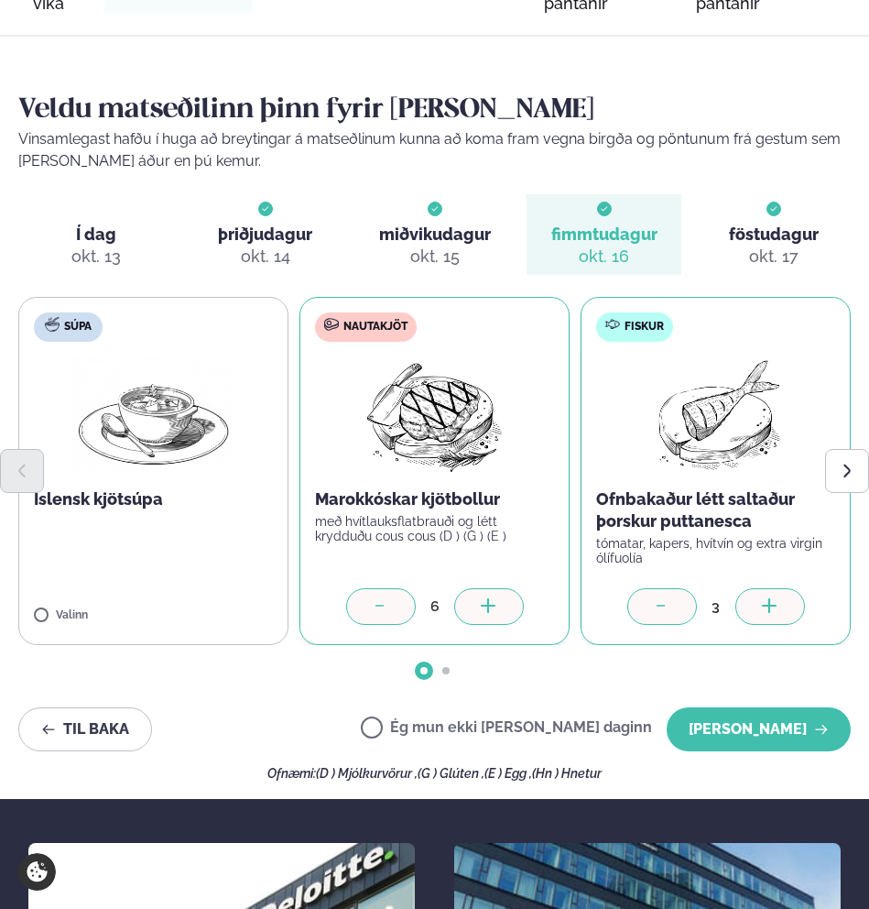
drag, startPoint x: 119, startPoint y: 224, endPoint x: 131, endPoint y: 226, distance: 12.0
click at [131, 226] on span "Í dag Í d. okt. 13" at bounding box center [95, 234] width 155 height 81
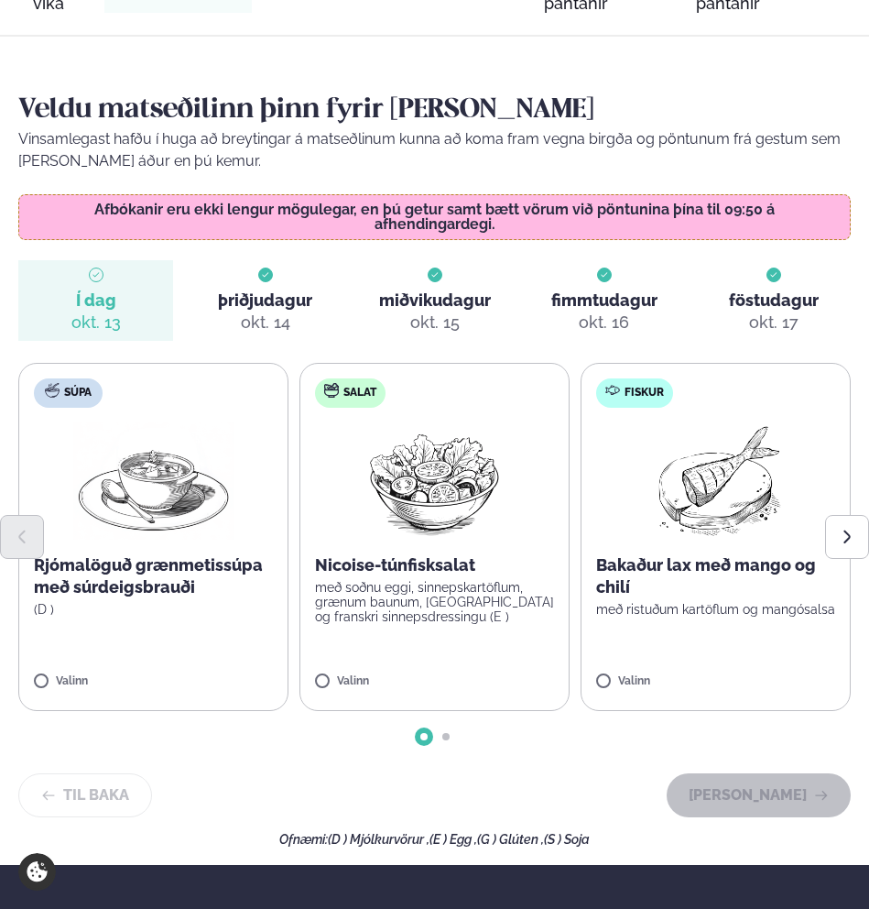
click at [752, 290] on span "föstudagur" at bounding box center [774, 299] width 90 height 19
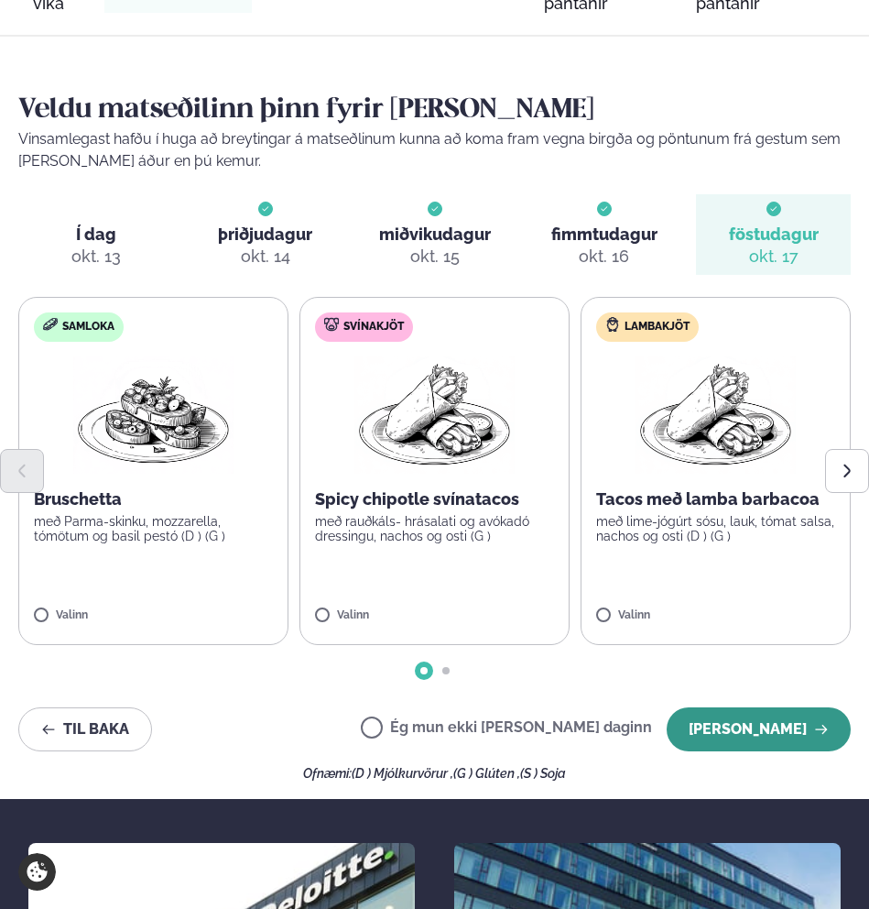
click at [774, 707] on button "[PERSON_NAME]" at bounding box center [759, 729] width 184 height 44
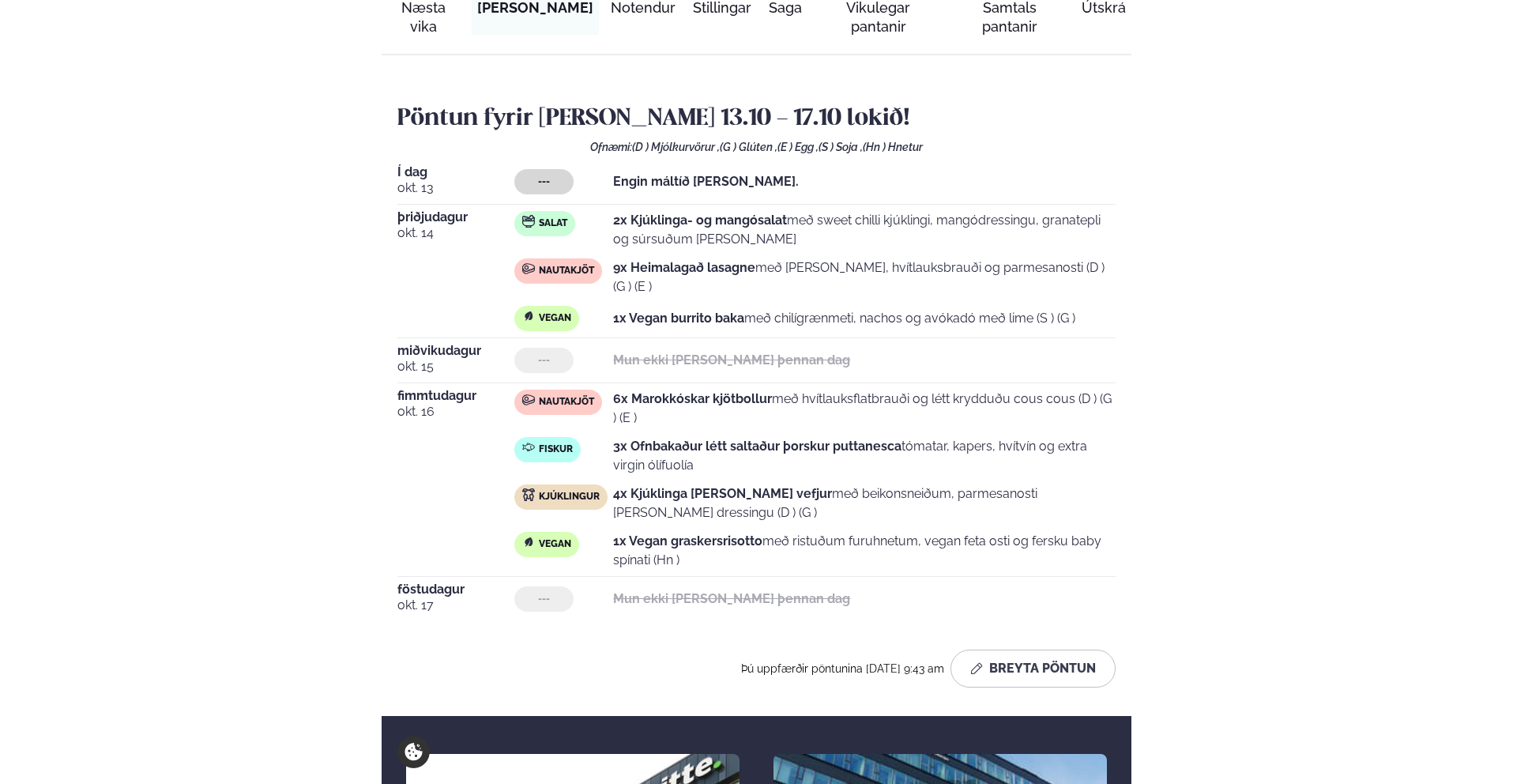
scroll to position [0, 0]
